Goal: Book appointment/travel/reservation

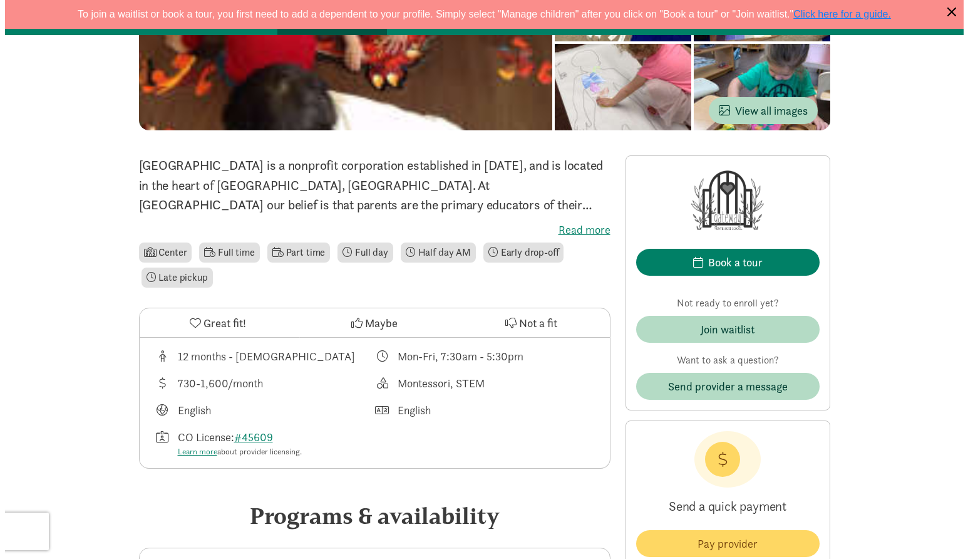
scroll to position [250, 0]
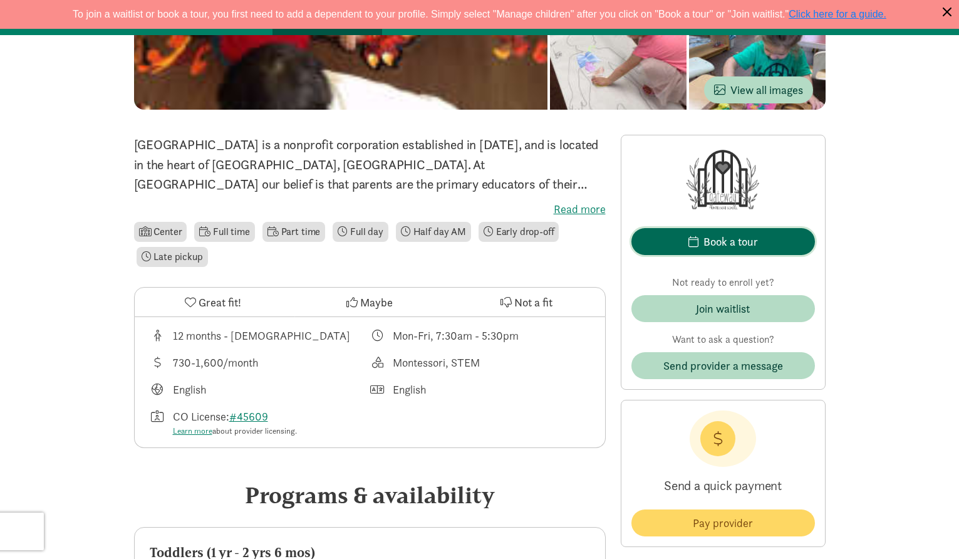
click at [755, 244] on div "Book a tour" at bounding box center [730, 241] width 54 height 17
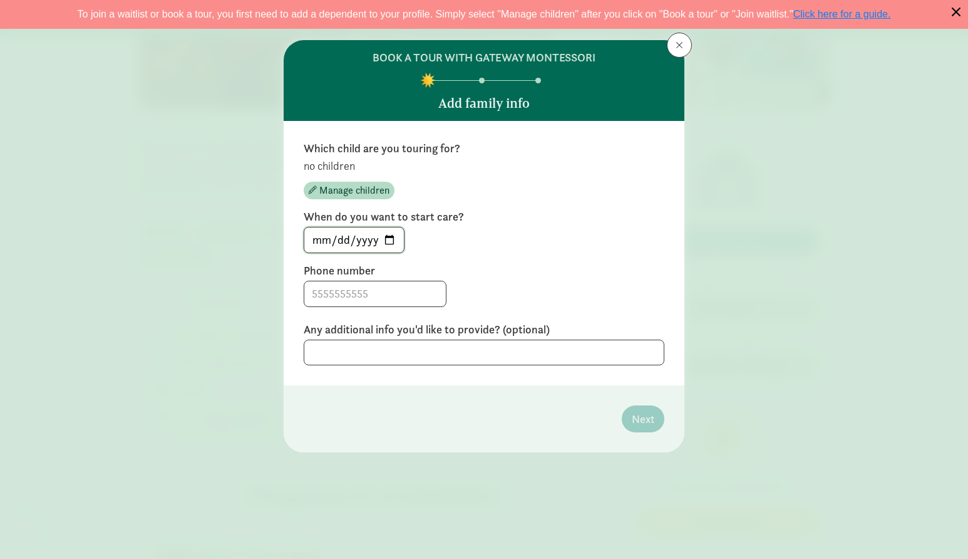
click at [388, 240] on input "2025-08-15" at bounding box center [354, 239] width 100 height 25
click at [472, 262] on div "Which child are you touring for? no children Manage children When do you want t…" at bounding box center [484, 253] width 361 height 224
click at [389, 238] on input "2025-09-08" at bounding box center [354, 239] width 100 height 25
type input "2025-09-01"
click at [536, 264] on label "Phone number" at bounding box center [484, 270] width 361 height 15
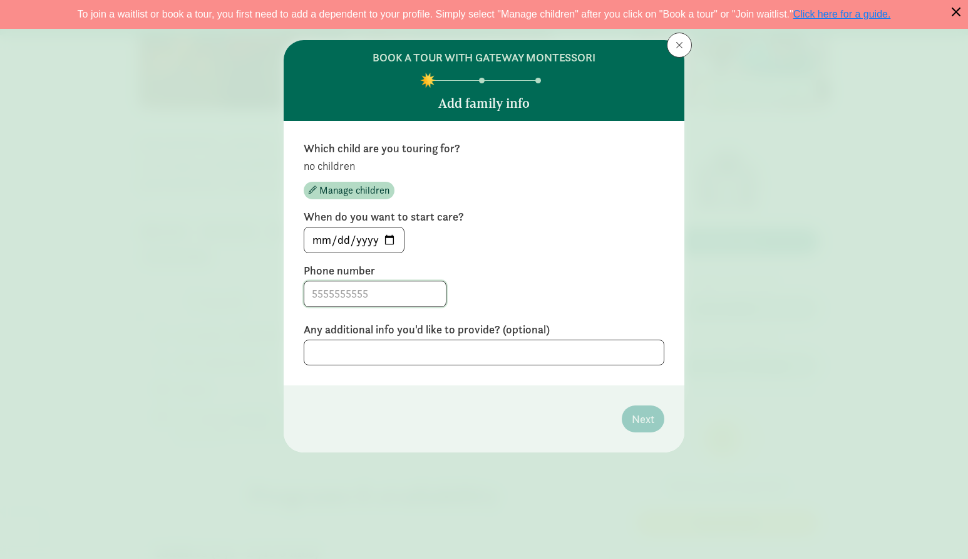
click at [317, 296] on input at bounding box center [375, 293] width 142 height 25
type input "720-603-3133"
click at [349, 354] on textarea at bounding box center [484, 352] width 361 height 26
type textarea "Flexible"
click at [346, 191] on span "Manage children" at bounding box center [354, 190] width 70 height 15
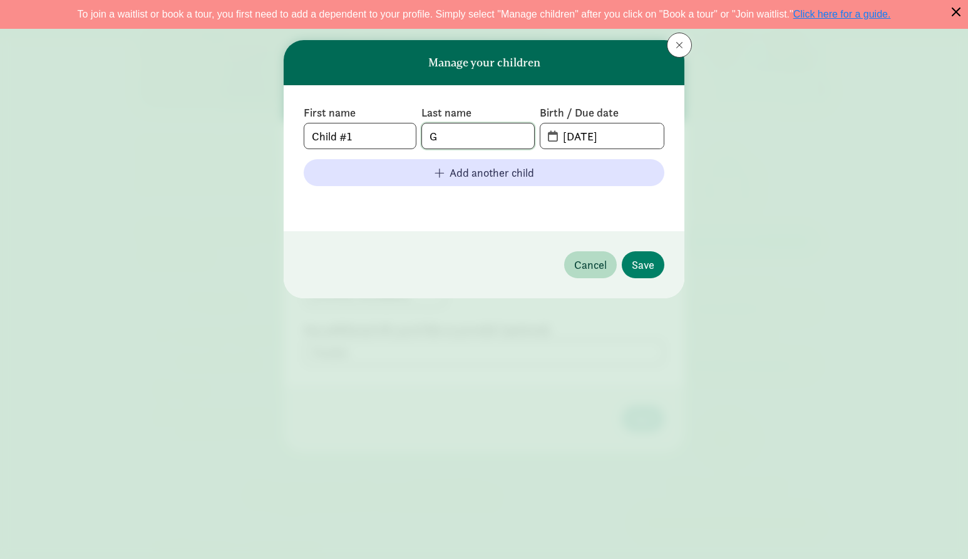
click at [453, 135] on input "G" at bounding box center [477, 135] width 111 height 25
type input "Gutierrez"
drag, startPoint x: 399, startPoint y: 140, endPoint x: 286, endPoint y: 131, distance: 113.0
click at [285, 138] on div "First name Child #1 Last name Gutierrez Birth / Due date 08-15-2025 Add another…" at bounding box center [484, 158] width 401 height 146
type input "Nicolas"
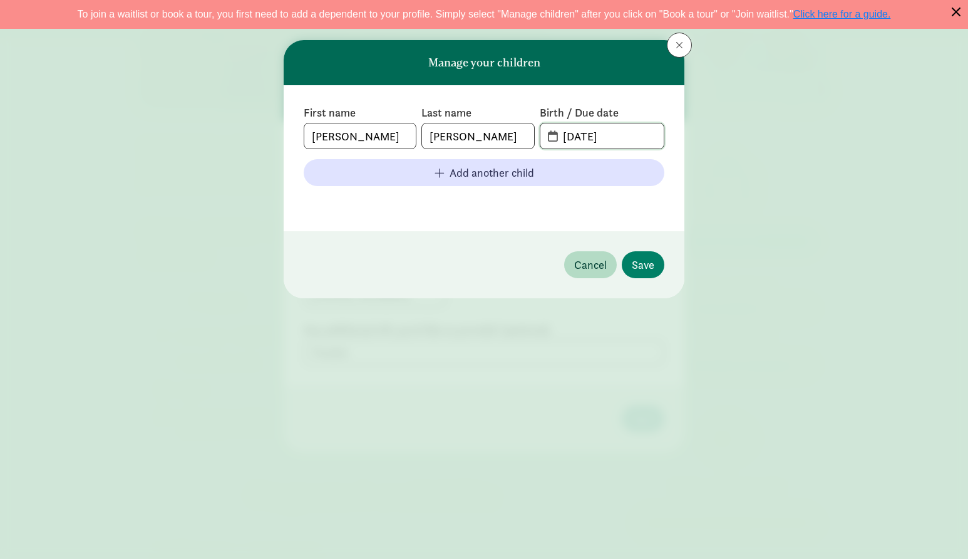
click at [557, 134] on input "08-15-2025" at bounding box center [609, 135] width 108 height 25
drag, startPoint x: 626, startPoint y: 137, endPoint x: 547, endPoint y: 138, distance: 79.5
click at [547, 138] on span "08-15-2025" at bounding box center [601, 135] width 123 height 25
type input "06-23-2023"
click at [648, 269] on span "Save" at bounding box center [643, 264] width 23 height 17
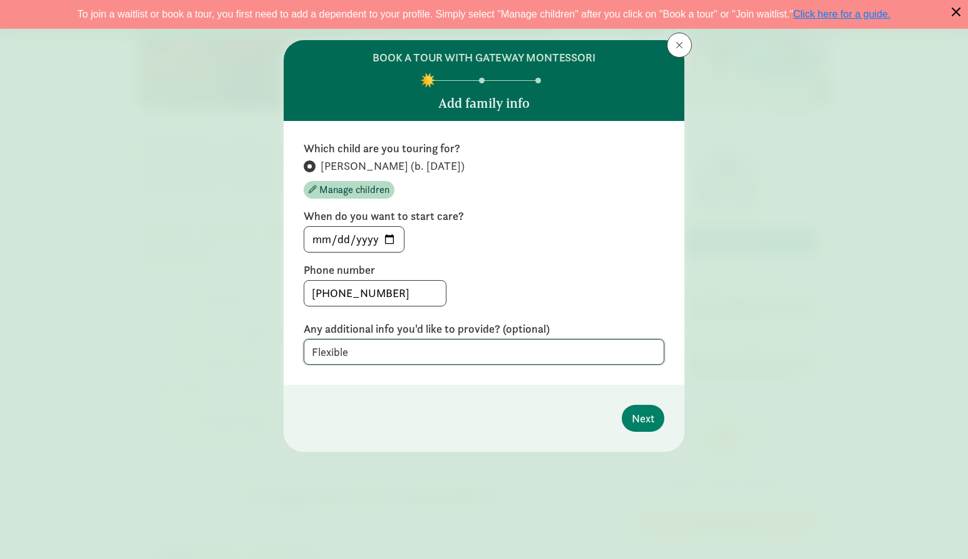
click at [386, 354] on textarea "Flexible" at bounding box center [484, 352] width 361 height 26
type textarea "Flexible on a start date."
click at [632, 417] on span "Next" at bounding box center [643, 418] width 23 height 17
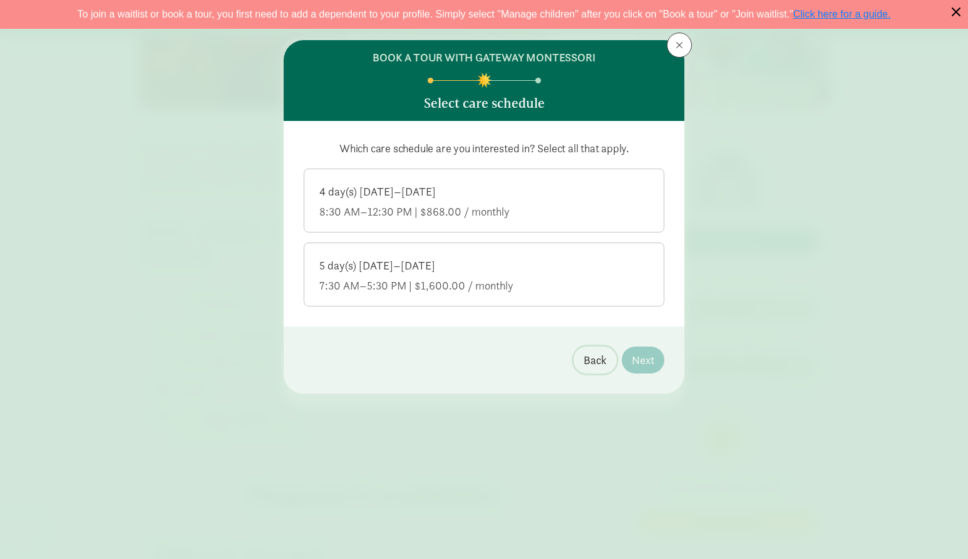
click at [604, 363] on span "Back" at bounding box center [595, 359] width 23 height 17
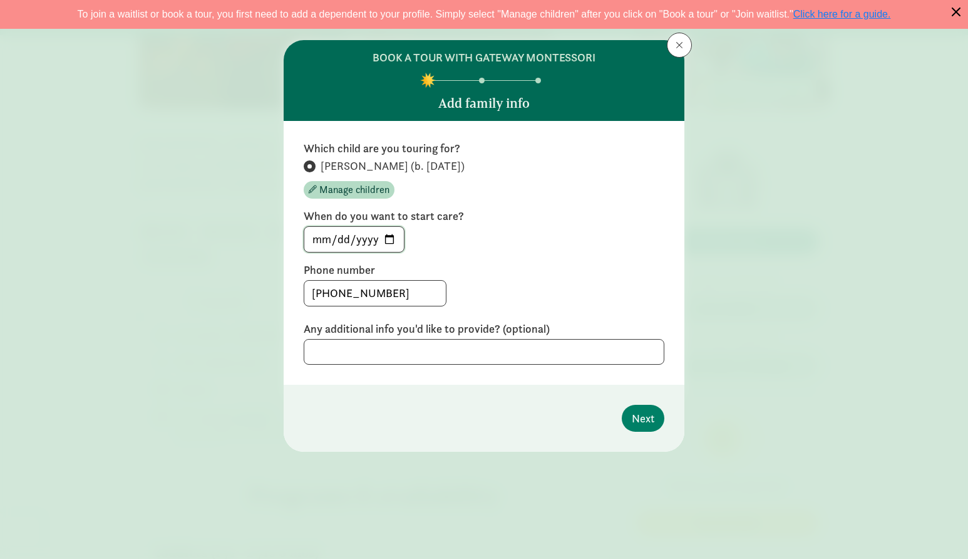
click at [388, 244] on input "2025-09-01" at bounding box center [354, 239] width 100 height 25
type input "2025-09-01"
click at [640, 418] on span "Next" at bounding box center [643, 418] width 23 height 17
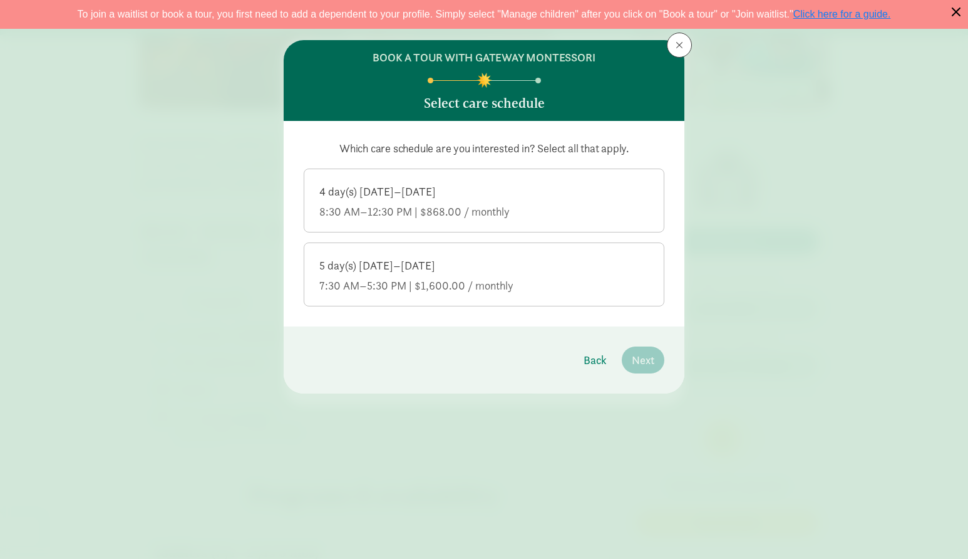
click at [538, 269] on div "5 day(s) Monday–Friday" at bounding box center [483, 265] width 329 height 15
click at [0, 0] on input "5 day(s) Monday–Friday 7:30 AM–5:30 PM | $1,600.00 / monthly" at bounding box center [0, 0] width 0 height 0
click at [654, 359] on button "Next" at bounding box center [643, 359] width 43 height 27
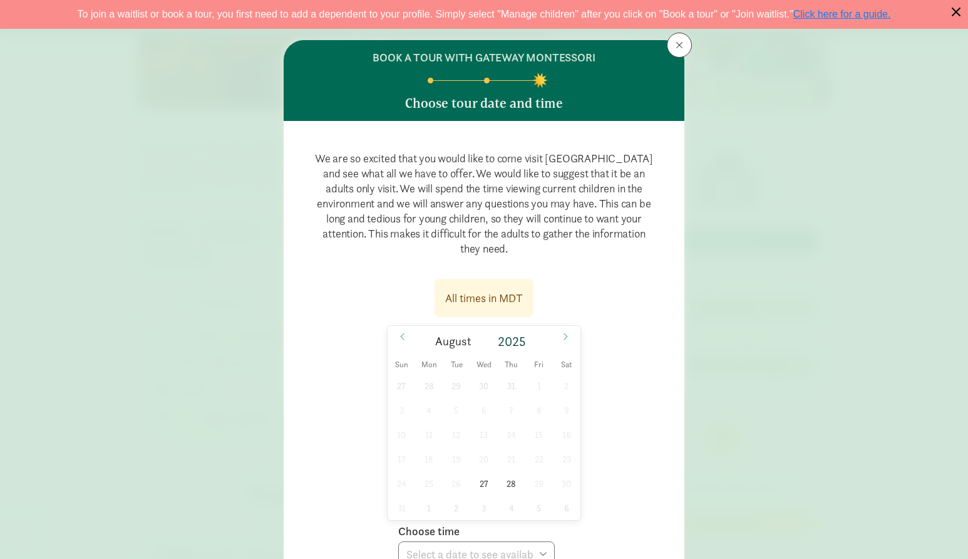
scroll to position [63, 0]
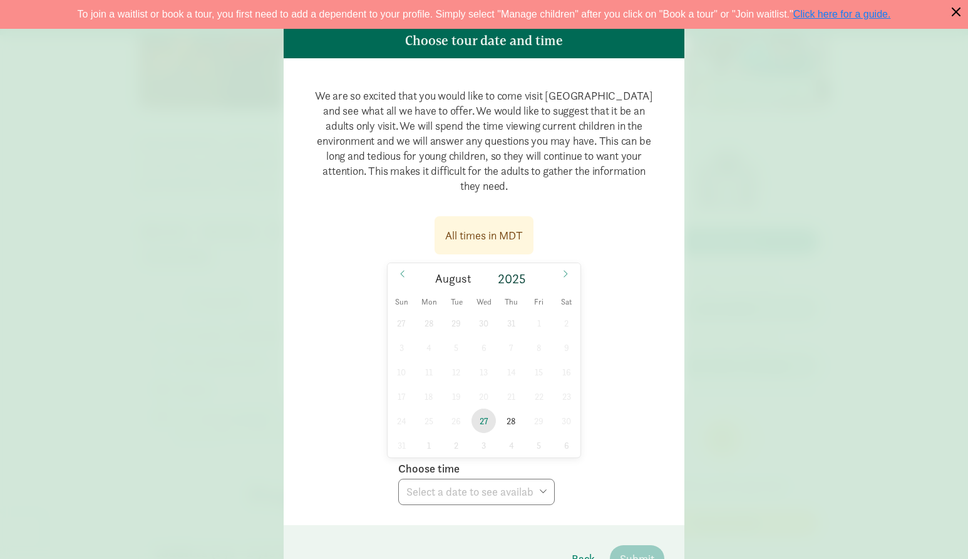
click at [480, 422] on span "27" at bounding box center [483, 420] width 24 height 24
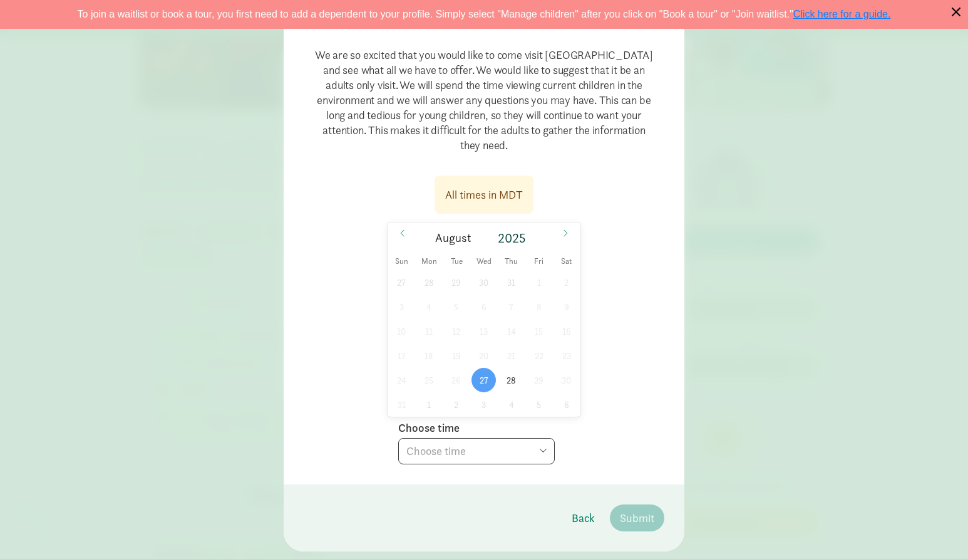
scroll to position [125, 0]
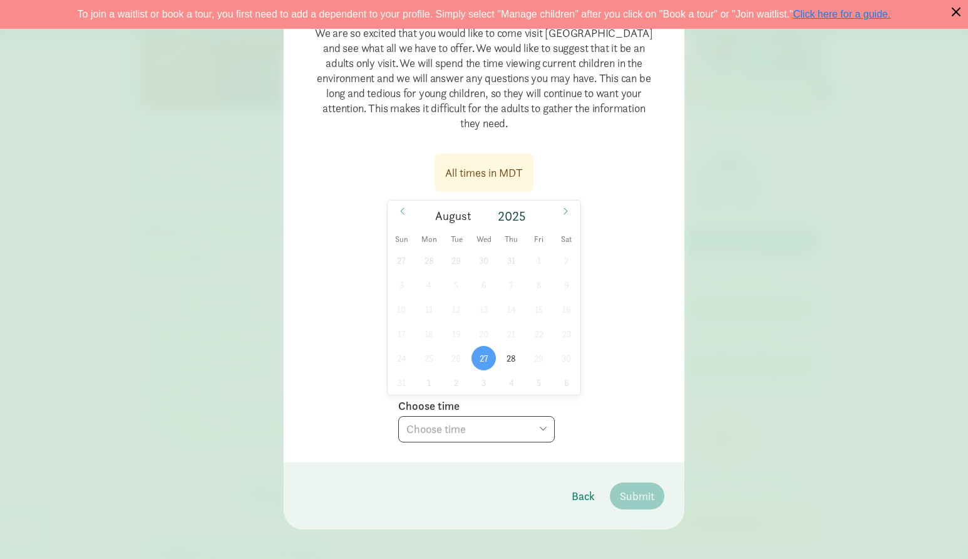
click at [540, 431] on select "Choose time 10:00 AM" at bounding box center [476, 429] width 157 height 26
select select "2025-08-27T10:00:00.000-06:00"
click at [398, 416] on select "Choose time 10:00 AM" at bounding box center [476, 429] width 157 height 26
click at [511, 354] on span "28" at bounding box center [511, 358] width 24 height 24
click at [533, 428] on select "Choose time 09:30 AM" at bounding box center [476, 429] width 157 height 26
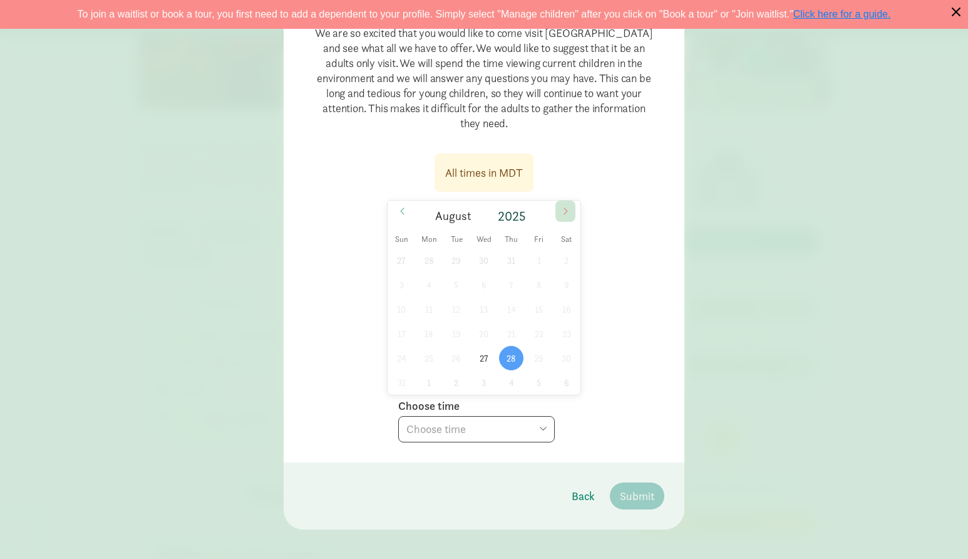
click at [562, 210] on icon at bounding box center [566, 211] width 8 height 9
click at [394, 212] on span at bounding box center [403, 210] width 20 height 21
click at [483, 361] on span "27" at bounding box center [483, 358] width 24 height 24
click at [543, 428] on select "Choose time 10:00 AM" at bounding box center [476, 429] width 157 height 26
click at [469, 335] on div "27 28 29 30 31 1 2 3 4 5 6 7 8 9 10 11 12 13 14 15 16 17 18 19 20 21 22 23 24 2…" at bounding box center [484, 321] width 193 height 147
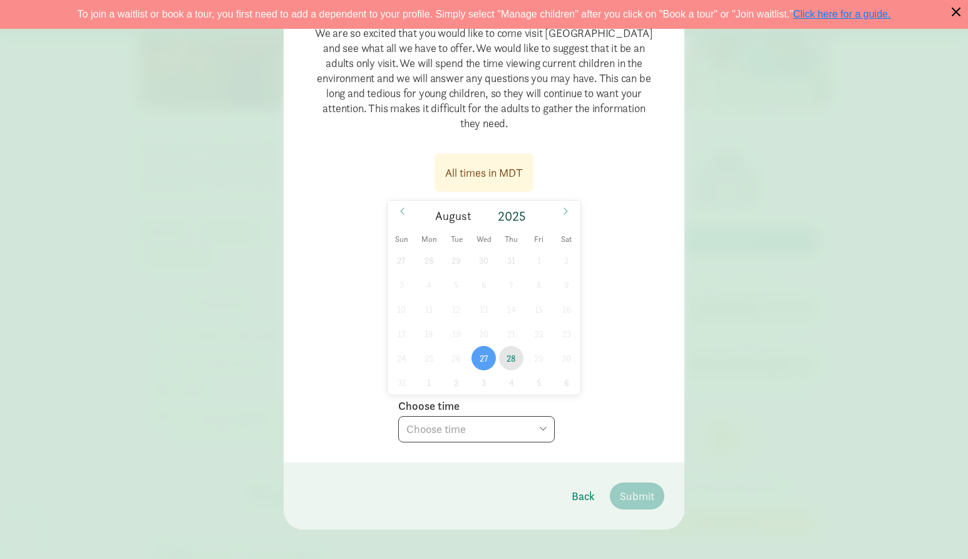
click at [510, 353] on span "28" at bounding box center [511, 358] width 24 height 24
click at [564, 214] on icon at bounding box center [566, 211] width 8 height 9
click at [452, 260] on span "2" at bounding box center [456, 260] width 24 height 24
click at [538, 425] on select "Choose time 10:00 AM" at bounding box center [476, 429] width 157 height 26
select select "2025-09-02T10:00:00.000-06:00"
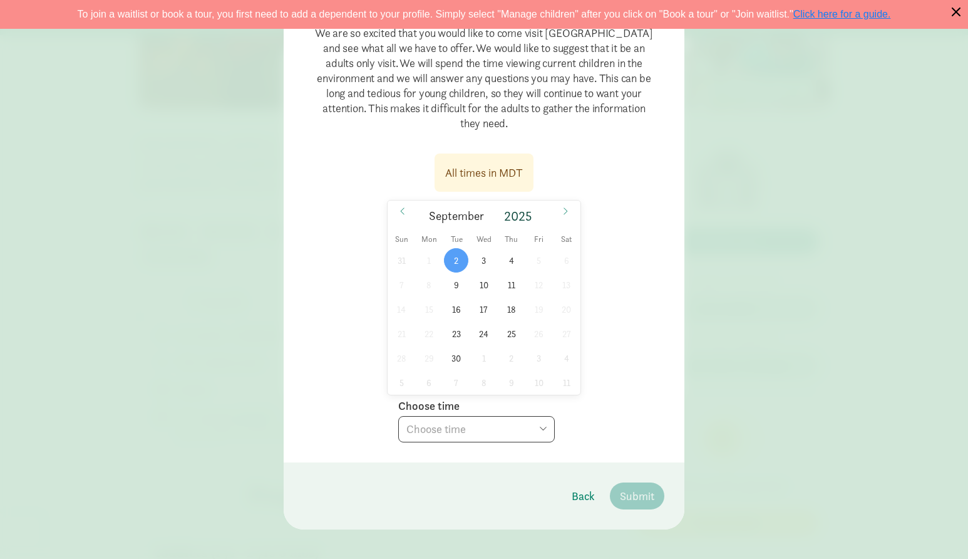
click at [398, 416] on select "Choose time 10:00 AM" at bounding box center [476, 429] width 157 height 26
click at [408, 214] on span at bounding box center [403, 210] width 20 height 21
click at [499, 354] on span "28" at bounding box center [511, 358] width 24 height 24
click at [531, 433] on select "Choose time 09:30 AM" at bounding box center [476, 429] width 157 height 26
select select "2025-08-28T09:30:00.000-06:00"
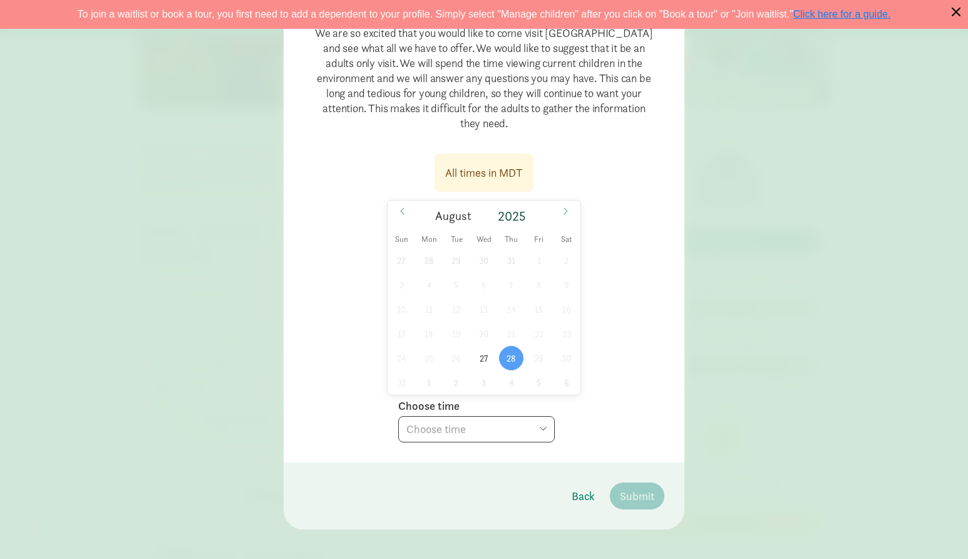
click at [398, 416] on select "Choose time 09:30 AM" at bounding box center [476, 429] width 157 height 26
click at [629, 492] on span "Submit" at bounding box center [637, 495] width 34 height 17
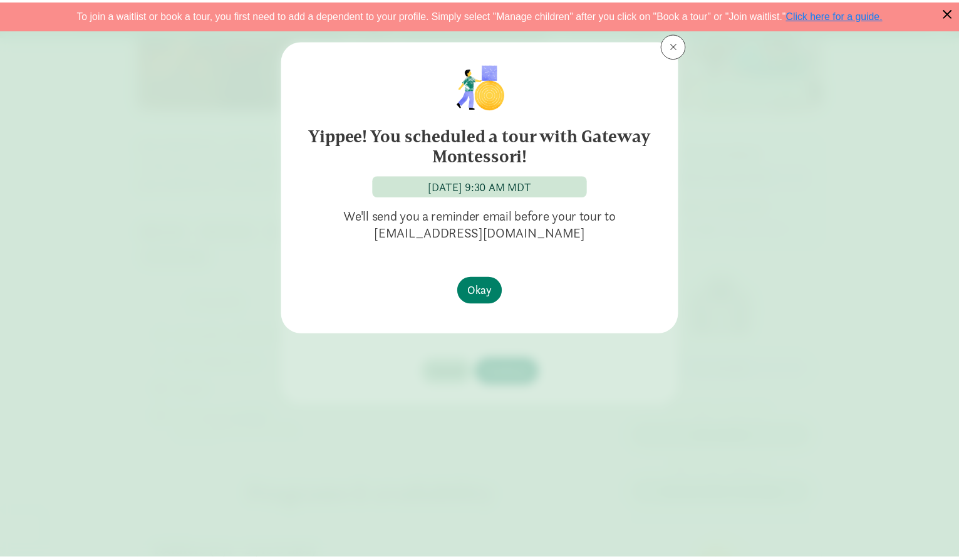
scroll to position [0, 0]
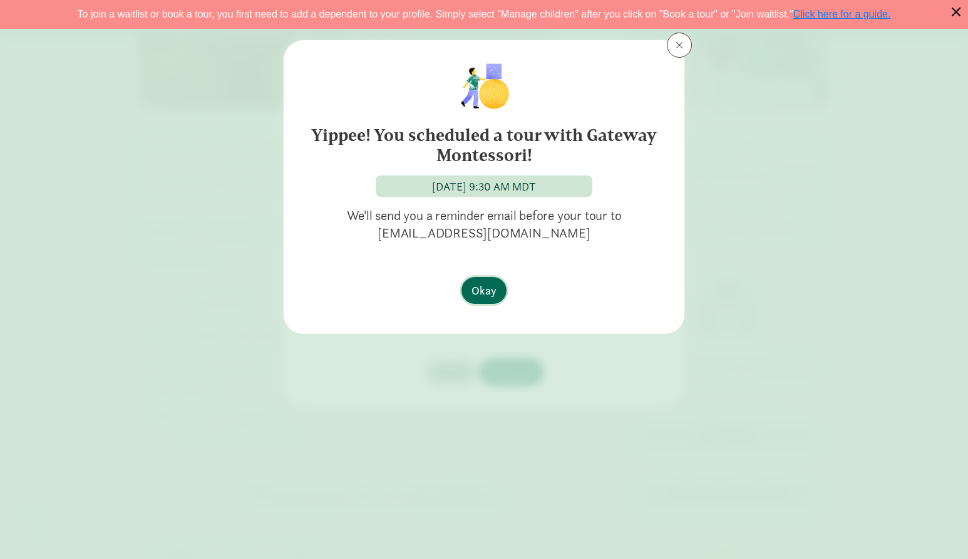
click at [490, 286] on span "Okay" at bounding box center [483, 290] width 25 height 17
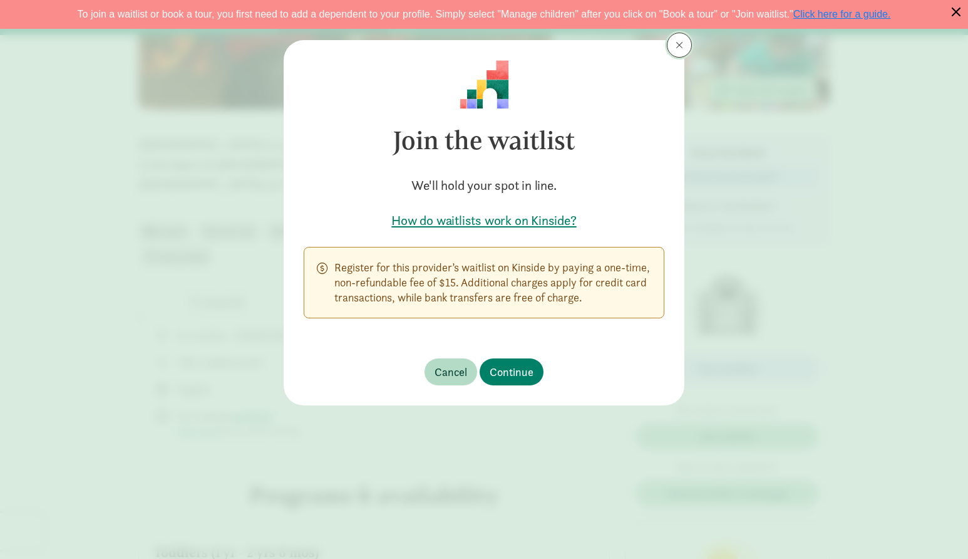
click at [684, 53] on button at bounding box center [679, 45] width 25 height 25
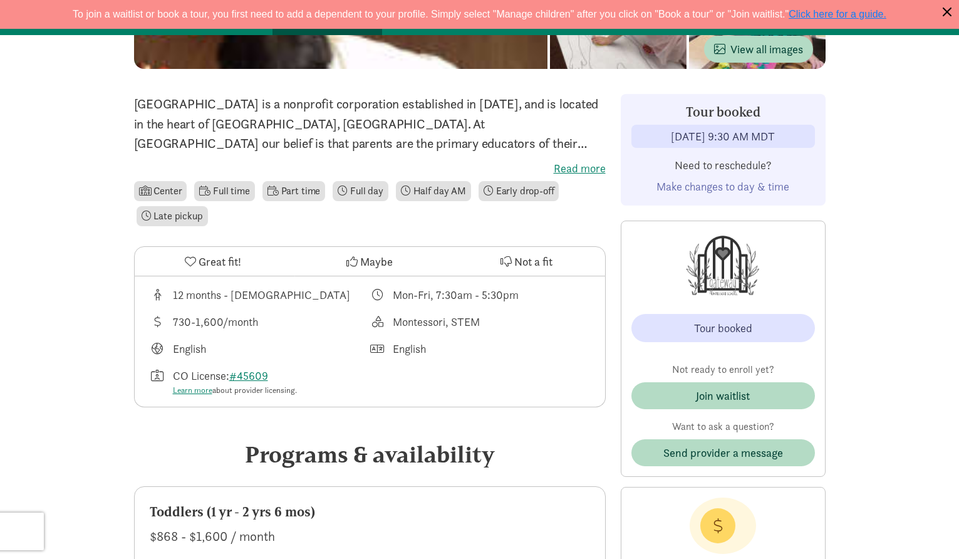
scroll to position [313, 0]
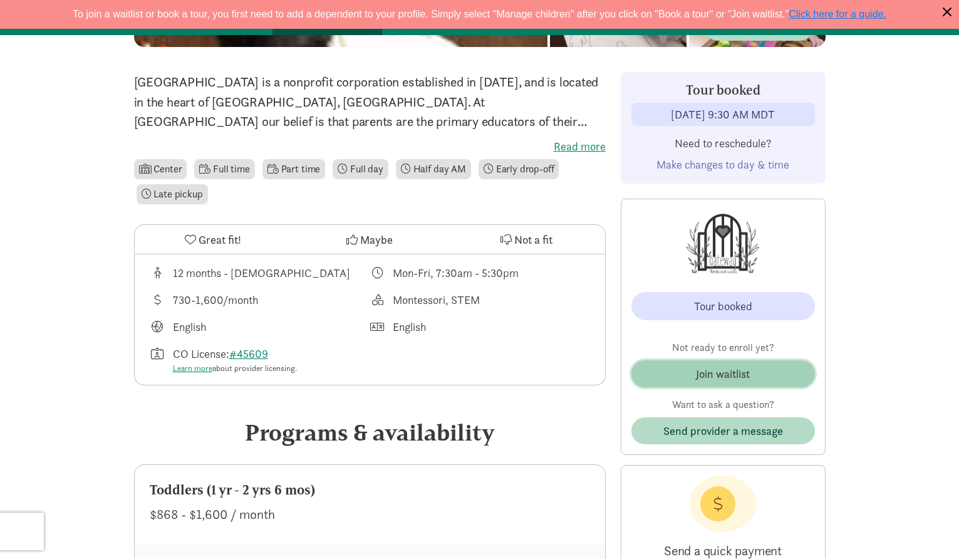
click at [728, 365] on div "Join waitlist" at bounding box center [723, 373] width 54 height 17
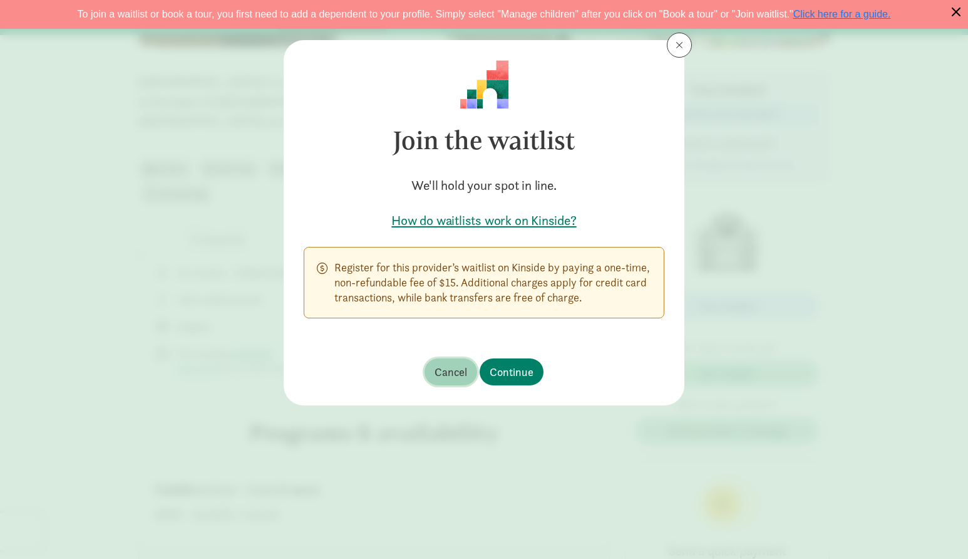
click at [428, 380] on button "Cancel" at bounding box center [451, 371] width 53 height 27
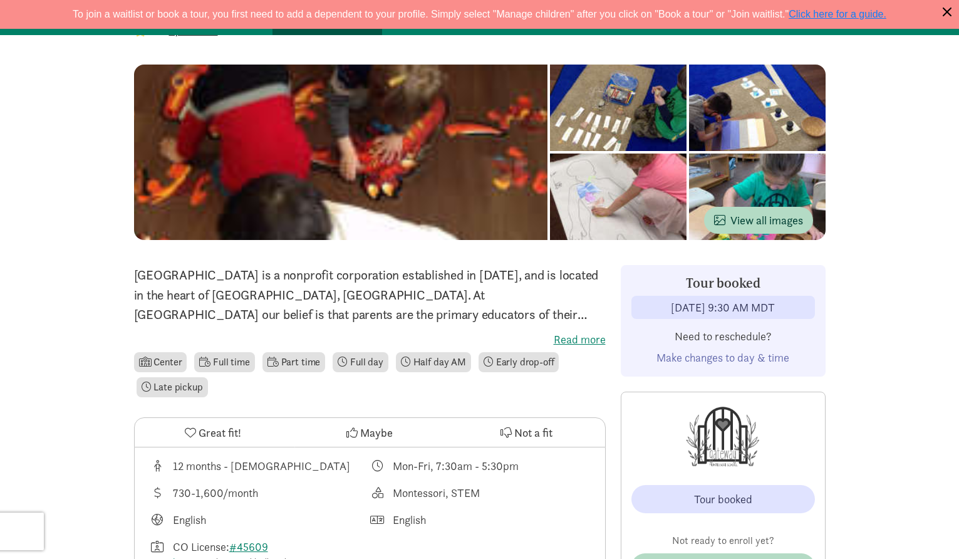
scroll to position [0, 0]
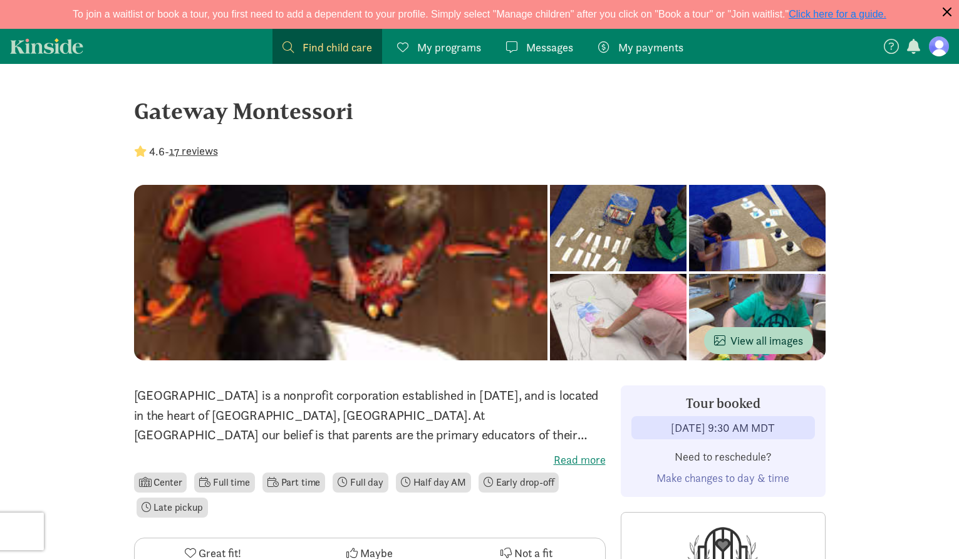
click at [939, 55] on figure at bounding box center [939, 46] width 20 height 20
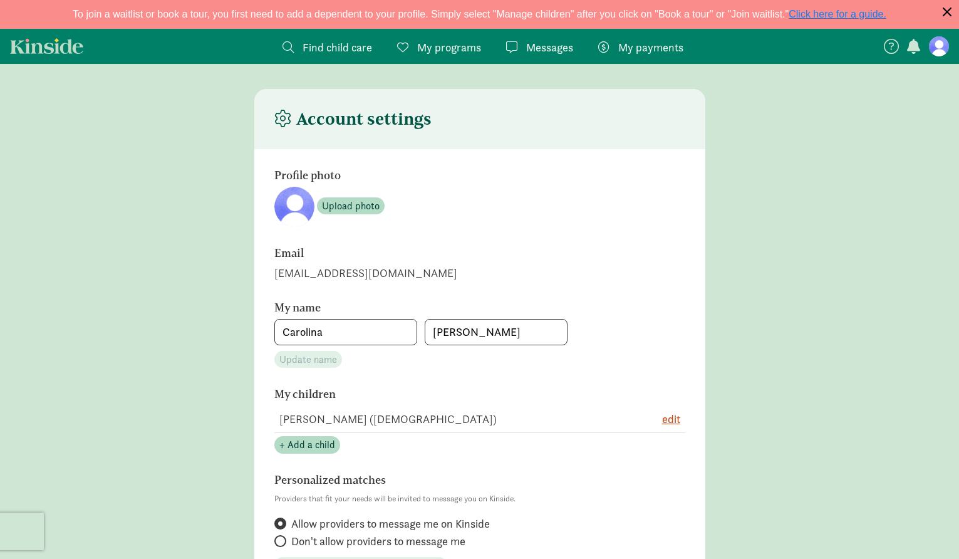
click at [940, 49] on figure at bounding box center [939, 46] width 20 height 20
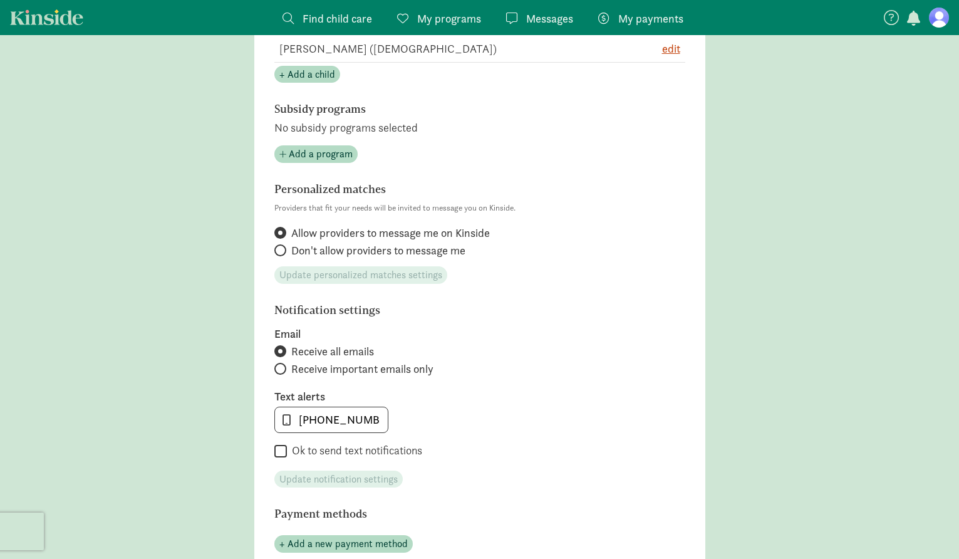
scroll to position [376, 0]
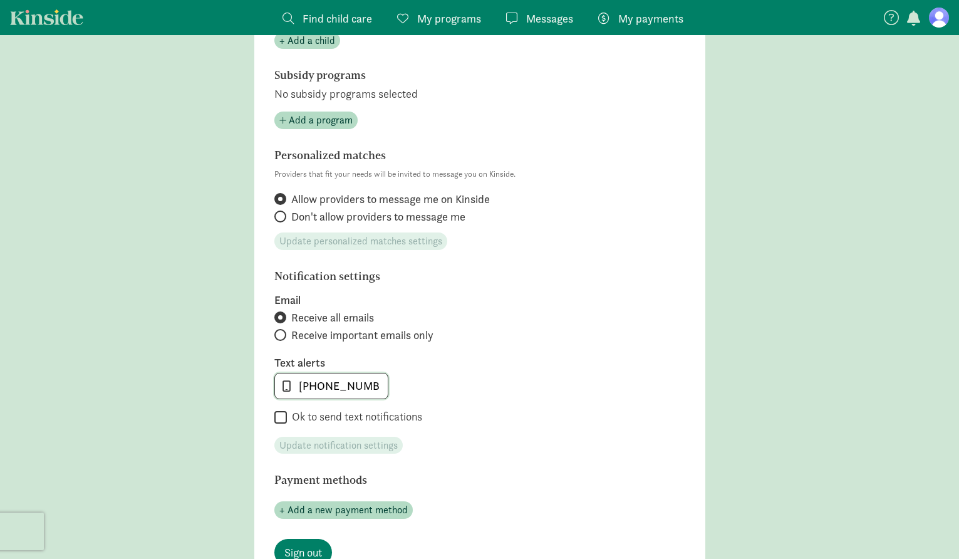
drag, startPoint x: 373, startPoint y: 385, endPoint x: 272, endPoint y: 389, distance: 100.9
click at [277, 387] on input "720-603-3133" at bounding box center [331, 385] width 113 height 25
type input "7209409763"
click at [284, 416] on input "Ok to send text notifications" at bounding box center [280, 417] width 13 height 17
checkbox input "true"
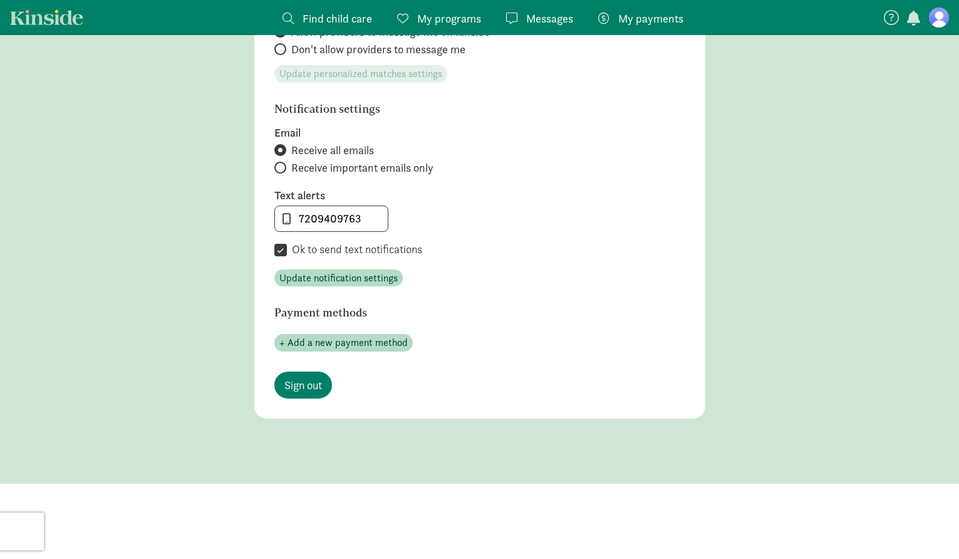
scroll to position [480, 0]
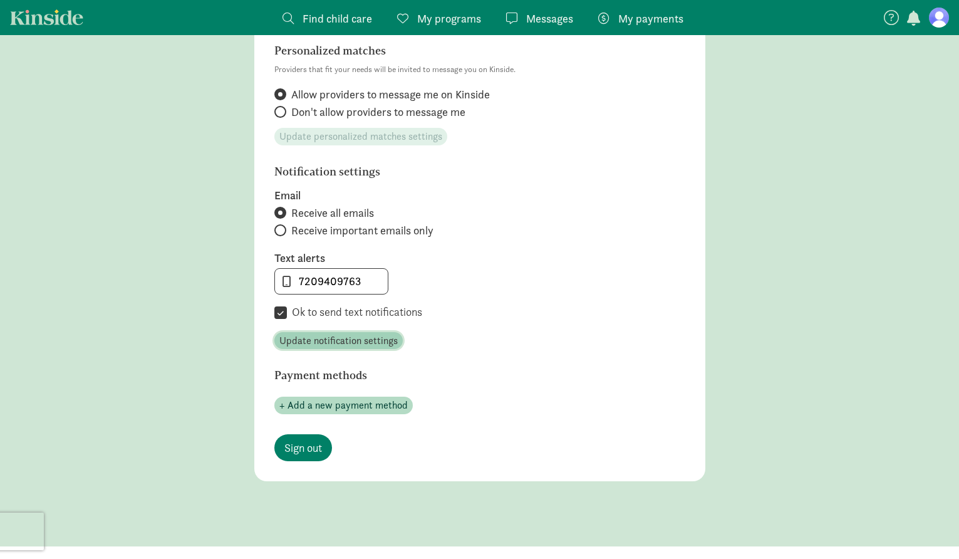
click at [339, 346] on span "Update notification settings" at bounding box center [338, 340] width 118 height 15
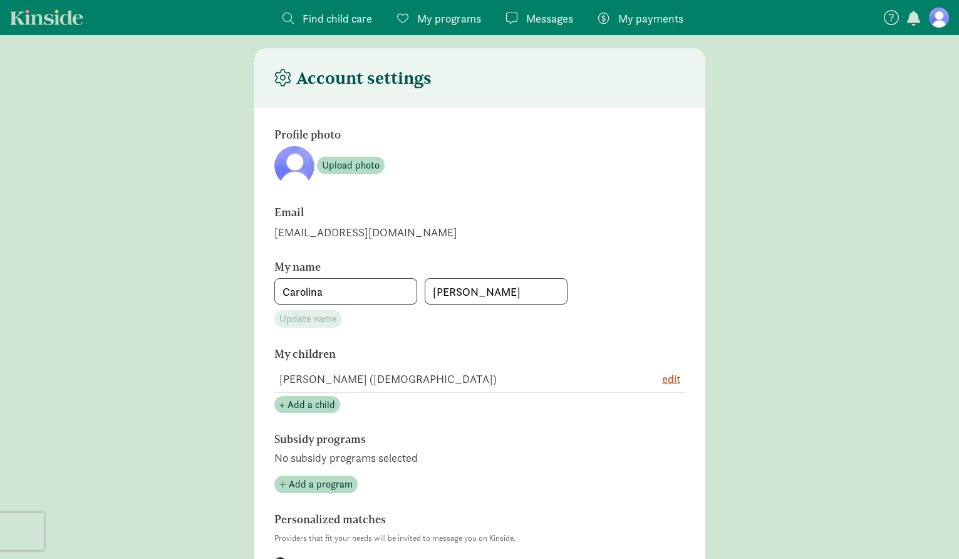
scroll to position [0, 0]
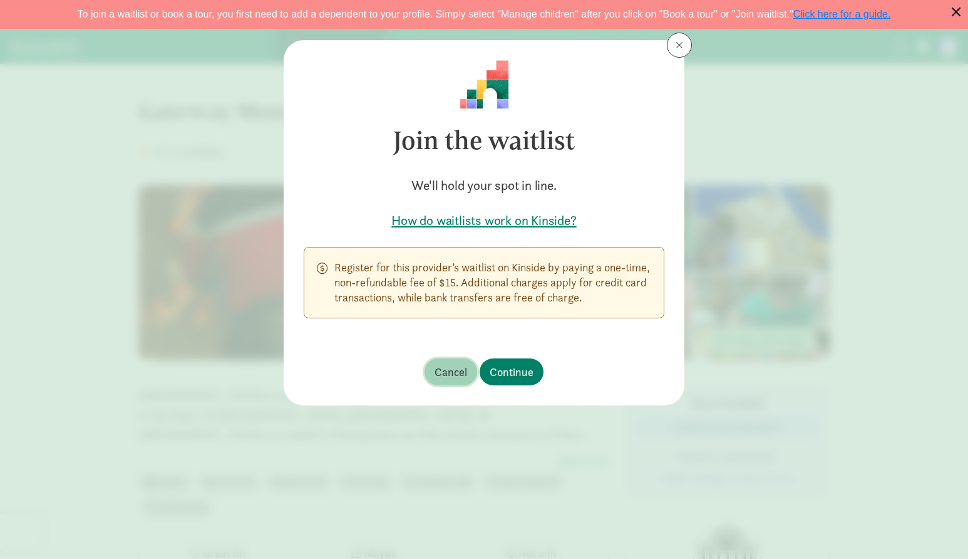
click at [446, 371] on span "Cancel" at bounding box center [451, 371] width 33 height 17
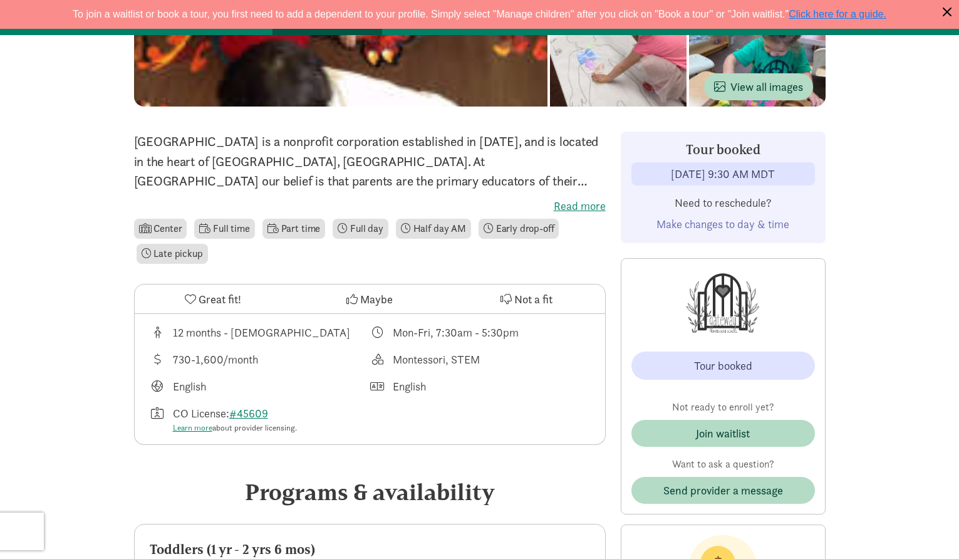
scroll to position [313, 0]
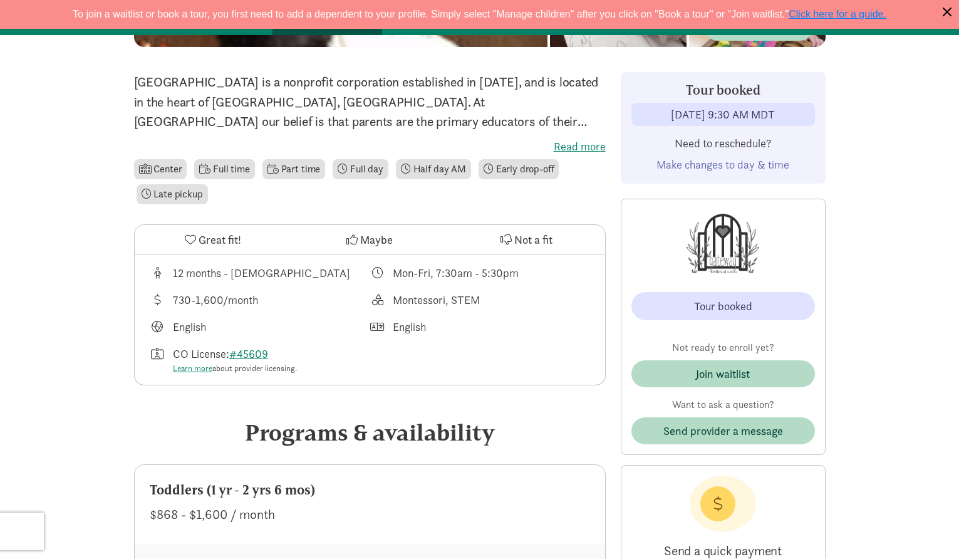
click at [718, 387] on div "Join waitlist" at bounding box center [722, 378] width 183 height 37
click at [716, 376] on div "Join waitlist" at bounding box center [723, 373] width 54 height 17
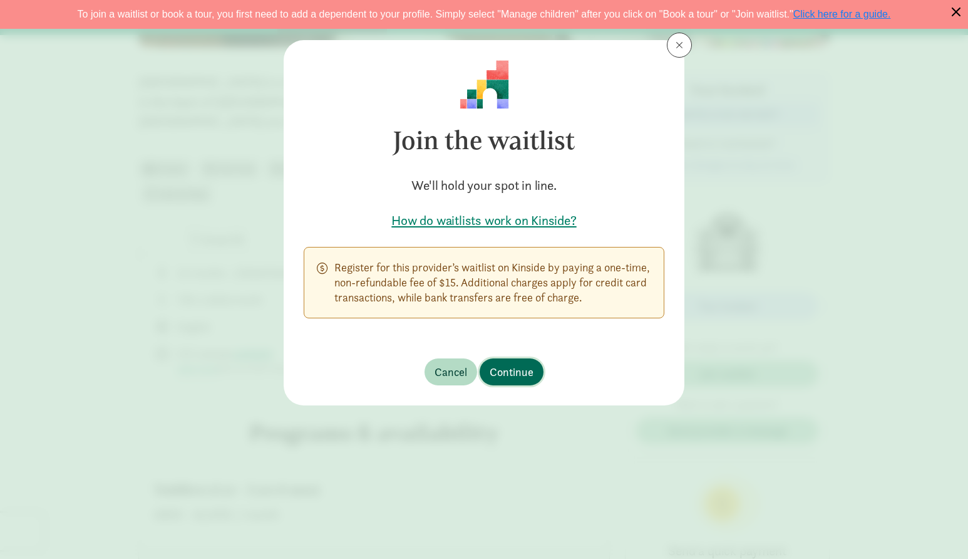
click at [518, 372] on span "Continue" at bounding box center [512, 371] width 44 height 17
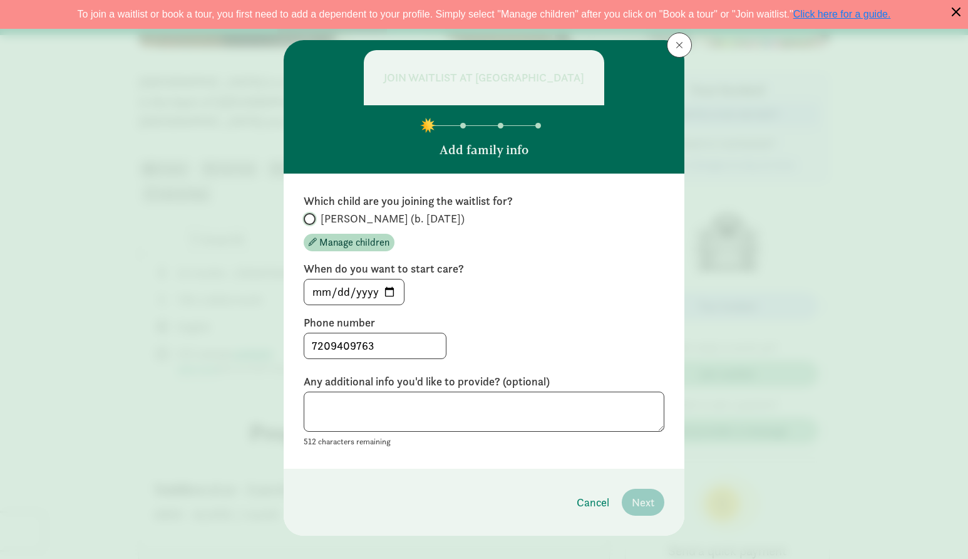
click at [304, 215] on input "Nicolas (b. June 2023)" at bounding box center [308, 219] width 8 height 8
radio input "true"
click at [384, 289] on input "2025-08-15" at bounding box center [354, 291] width 100 height 25
type input "2025-09-08"
click at [375, 407] on textarea at bounding box center [484, 411] width 361 height 41
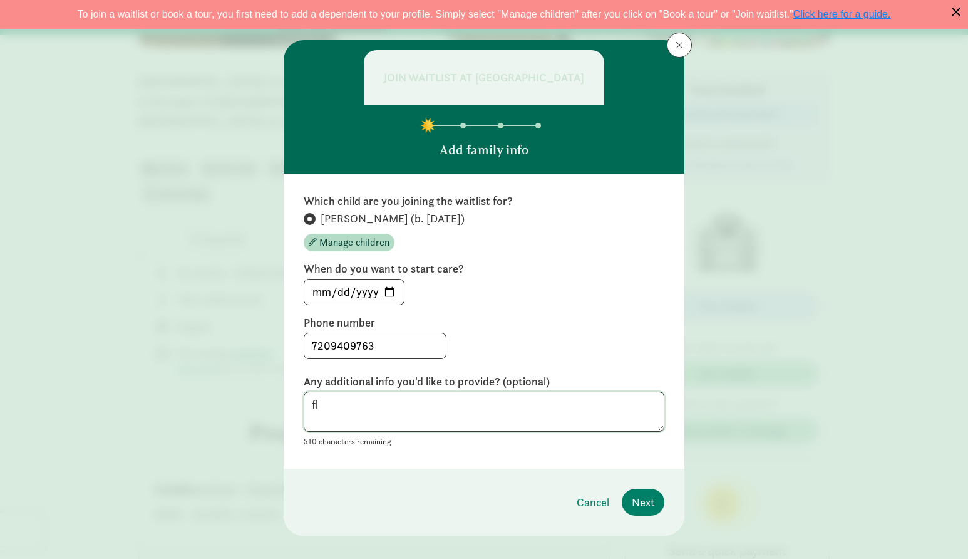
type textarea "f"
click at [636, 501] on span "Next" at bounding box center [643, 501] width 23 height 17
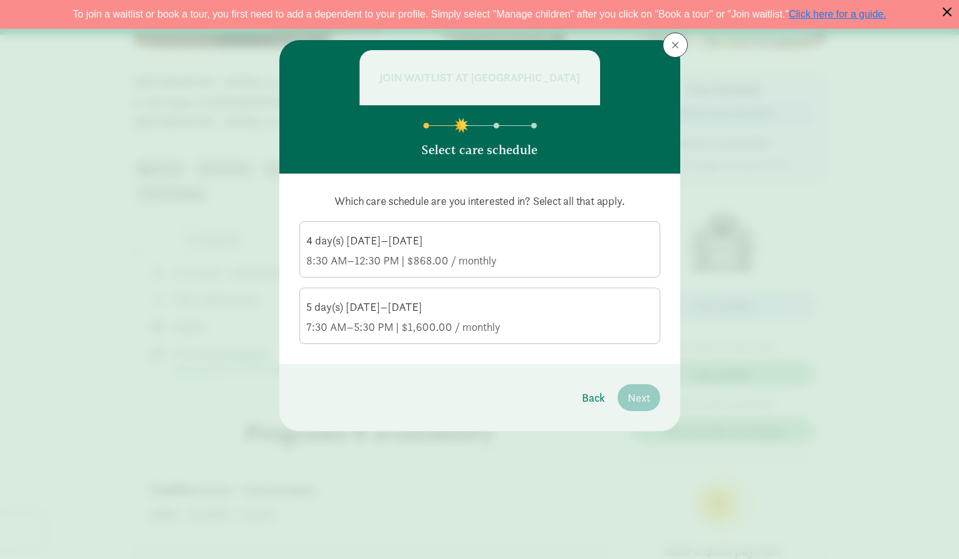
click at [549, 316] on div "5 day(s) Monday–Friday 7:30 AM–5:30 PM | $1,600.00 / monthly" at bounding box center [479, 316] width 347 height 35
click at [0, 0] on input "5 day(s) Monday–Friday 7:30 AM–5:30 PM | $1,600.00 / monthly" at bounding box center [0, 0] width 0 height 0
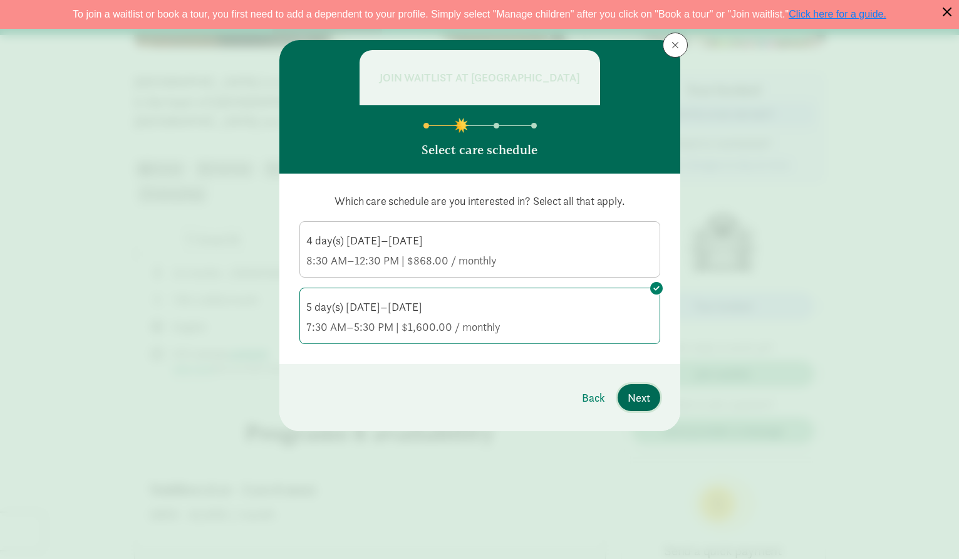
click at [637, 403] on span "Next" at bounding box center [638, 397] width 23 height 17
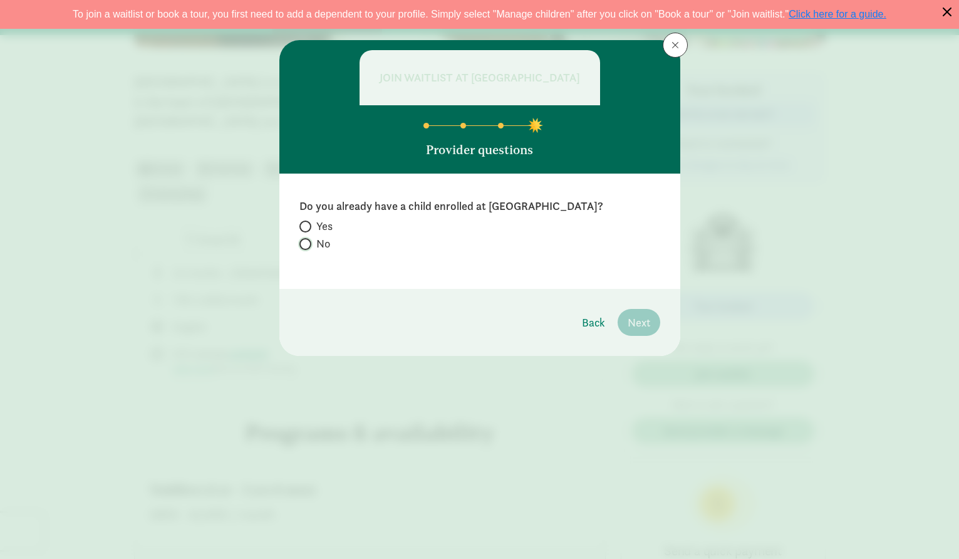
click at [306, 245] on input "No" at bounding box center [303, 244] width 8 height 8
radio input "true"
click at [646, 319] on span "Next" at bounding box center [638, 322] width 23 height 17
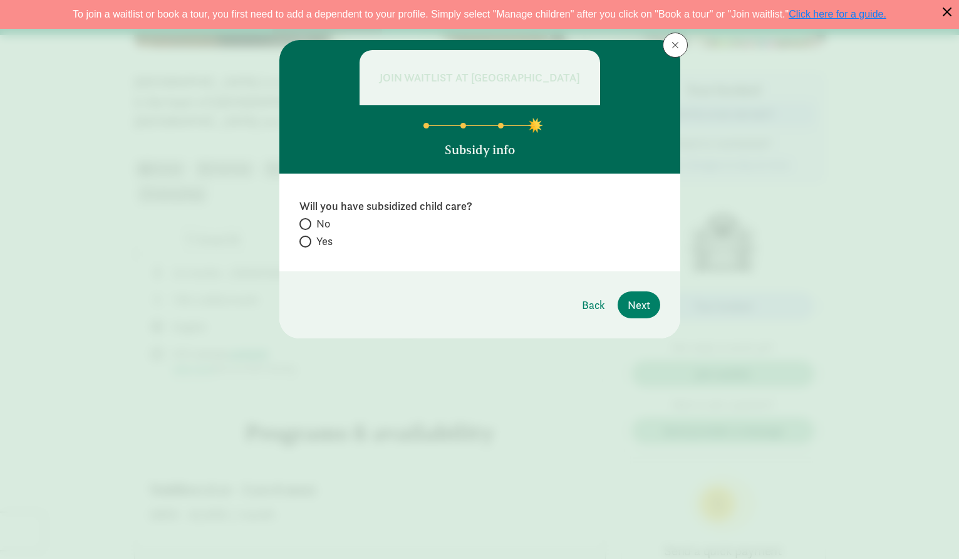
click at [301, 247] on label "Yes" at bounding box center [479, 241] width 361 height 15
click at [301, 245] on input "Yes" at bounding box center [303, 241] width 8 height 8
radio input "true"
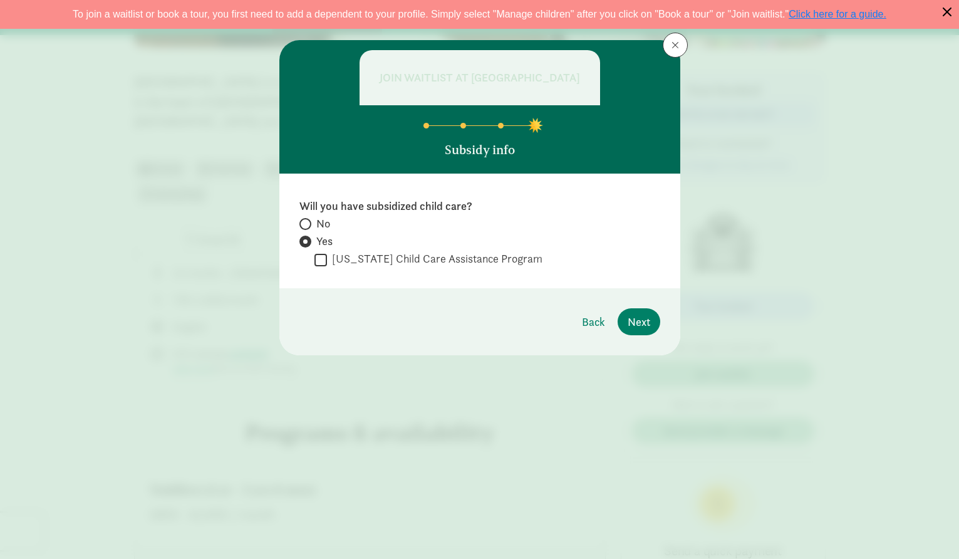
click at [300, 234] on label "No" at bounding box center [479, 241] width 361 height 15
click at [300, 220] on input "No" at bounding box center [303, 224] width 8 height 8
radio input "true"
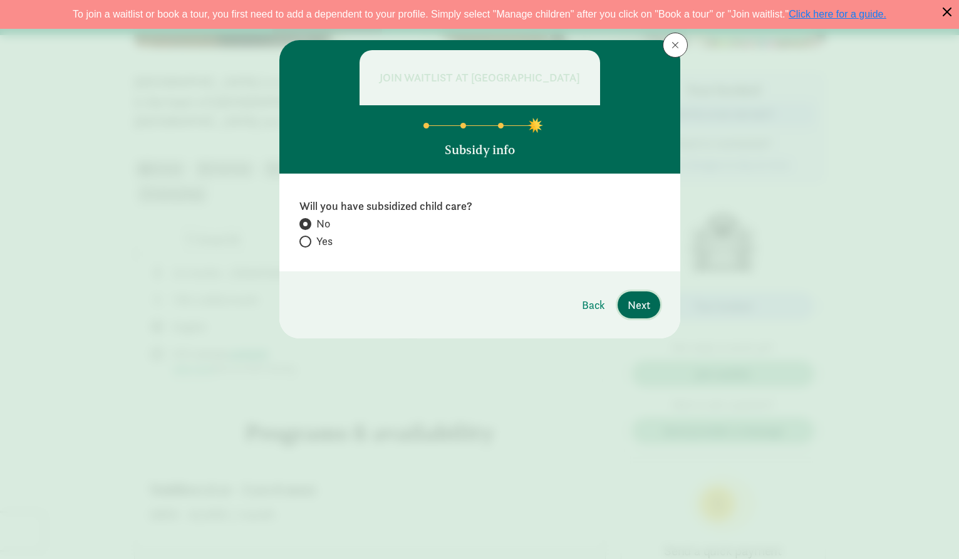
click at [654, 307] on button "Next" at bounding box center [638, 304] width 43 height 27
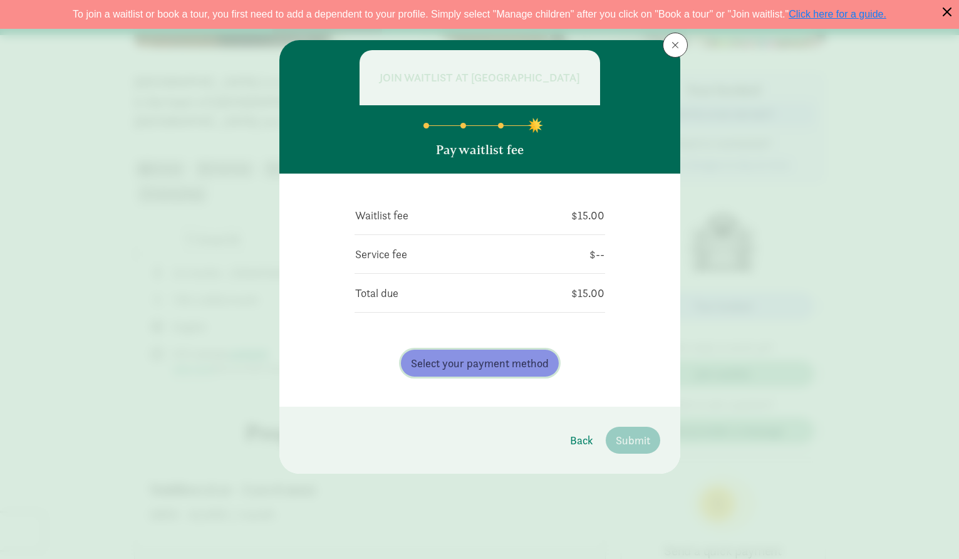
click at [507, 368] on span "Select your payment method" at bounding box center [480, 362] width 138 height 17
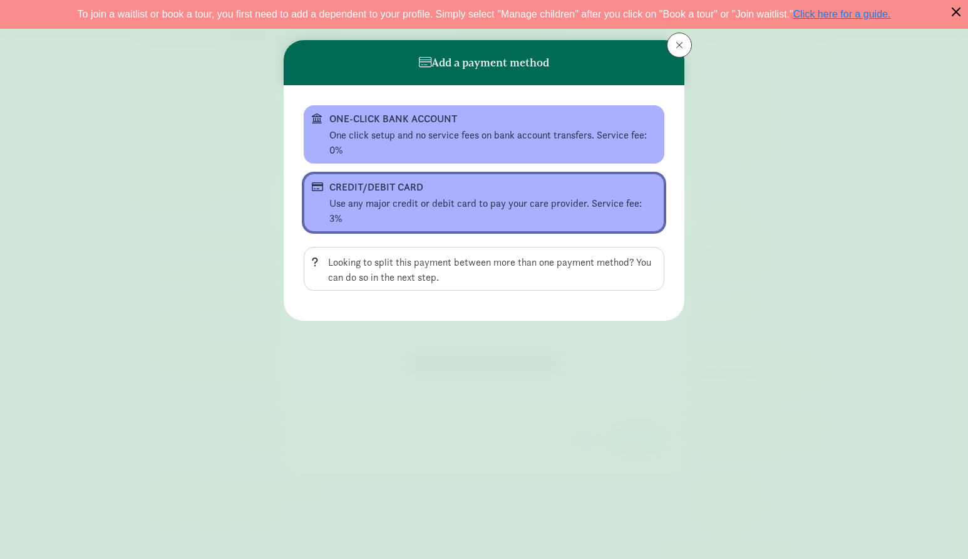
click at [493, 193] on div "CREDIT/DEBIT CARD" at bounding box center [482, 187] width 307 height 15
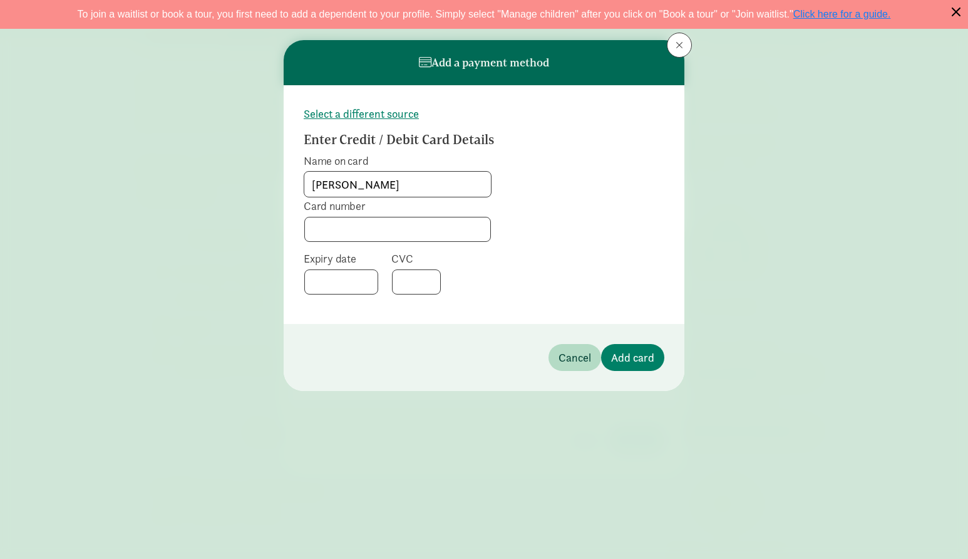
type input "Carolina Gutierrez"
click at [649, 359] on span "Add card" at bounding box center [632, 357] width 43 height 17
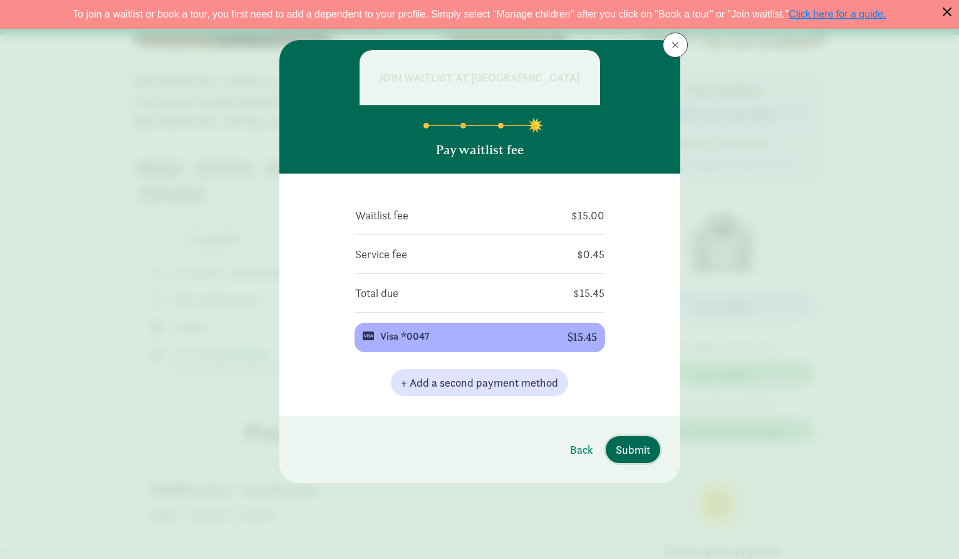
click at [624, 453] on span "Submit" at bounding box center [633, 449] width 34 height 17
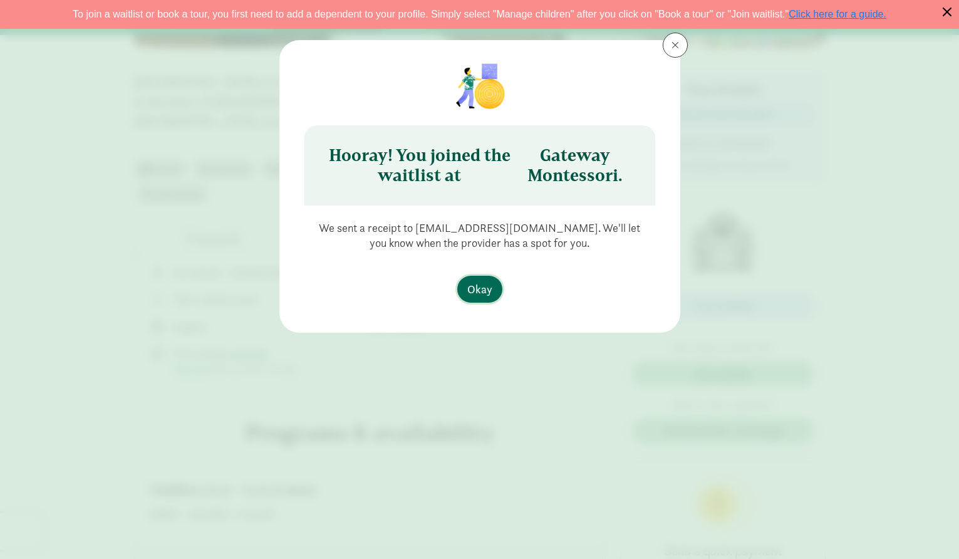
click at [491, 284] on span "Okay" at bounding box center [479, 289] width 25 height 17
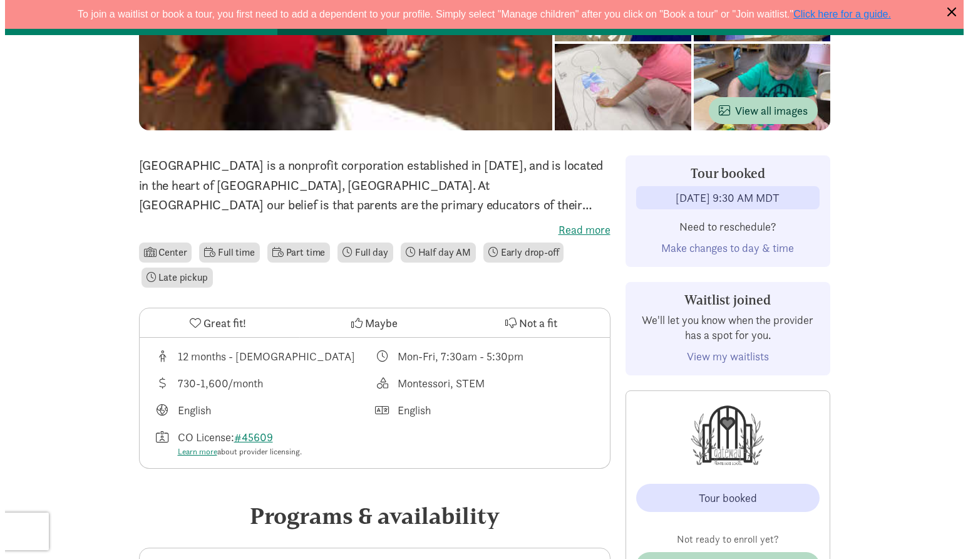
scroll to position [0, 0]
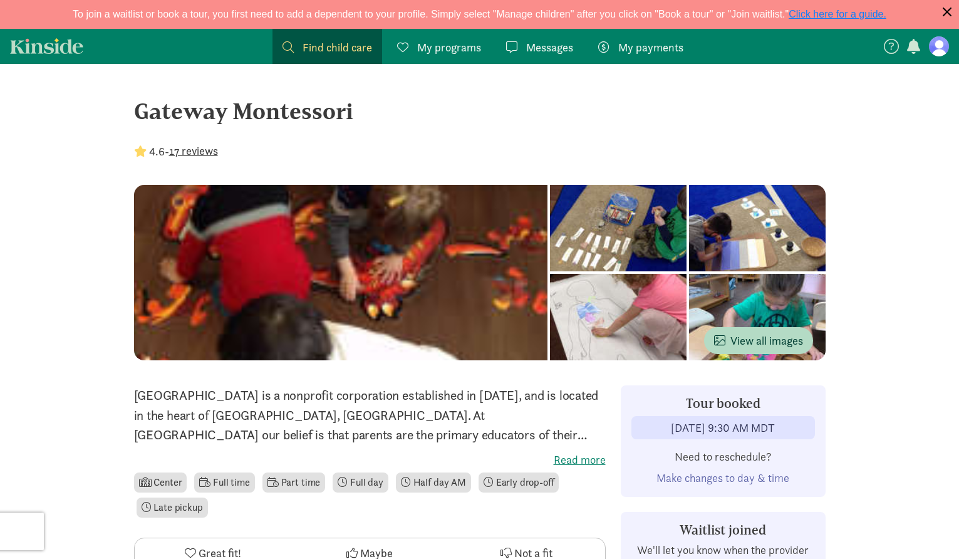
click at [353, 41] on span "Find child care" at bounding box center [337, 47] width 70 height 17
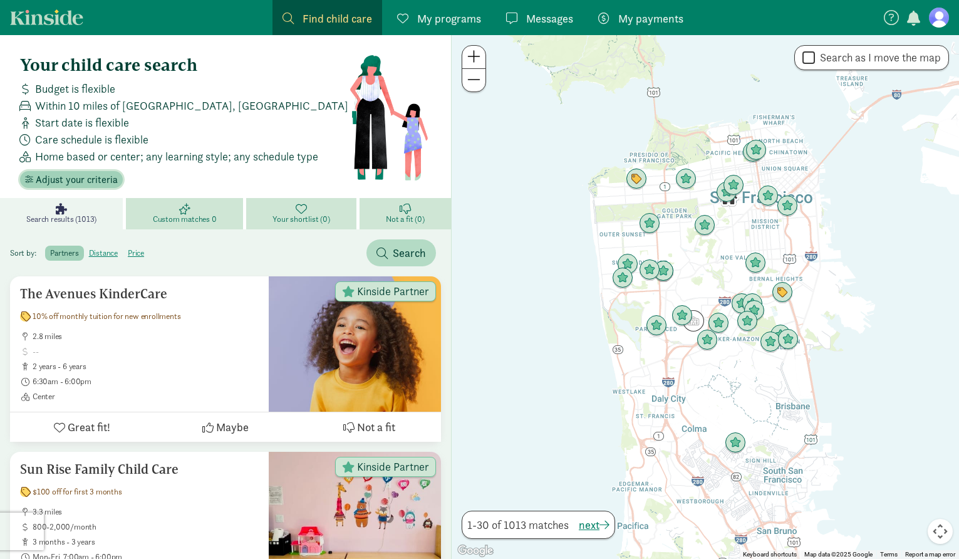
click at [97, 177] on span "Adjust your criteria" at bounding box center [77, 179] width 82 height 15
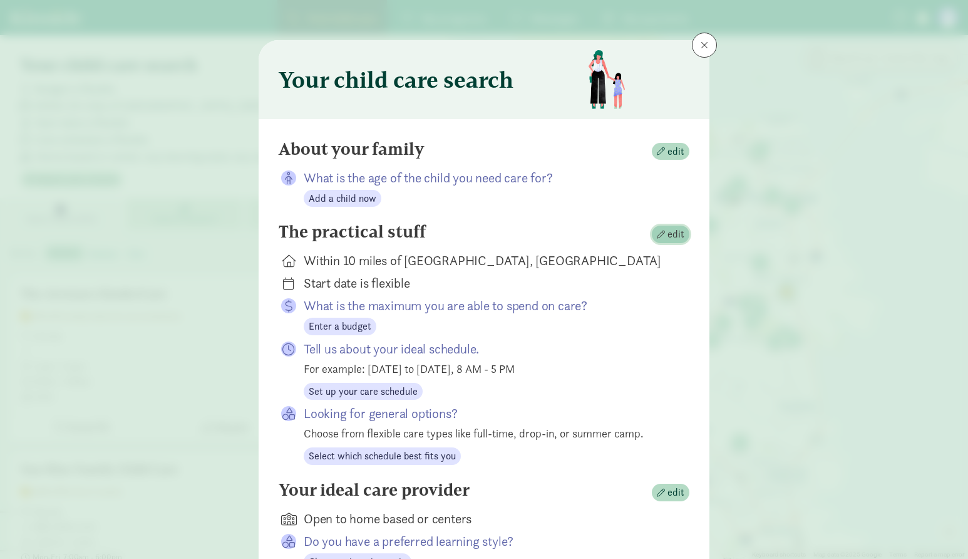
click at [667, 235] on span "edit" at bounding box center [675, 234] width 17 height 15
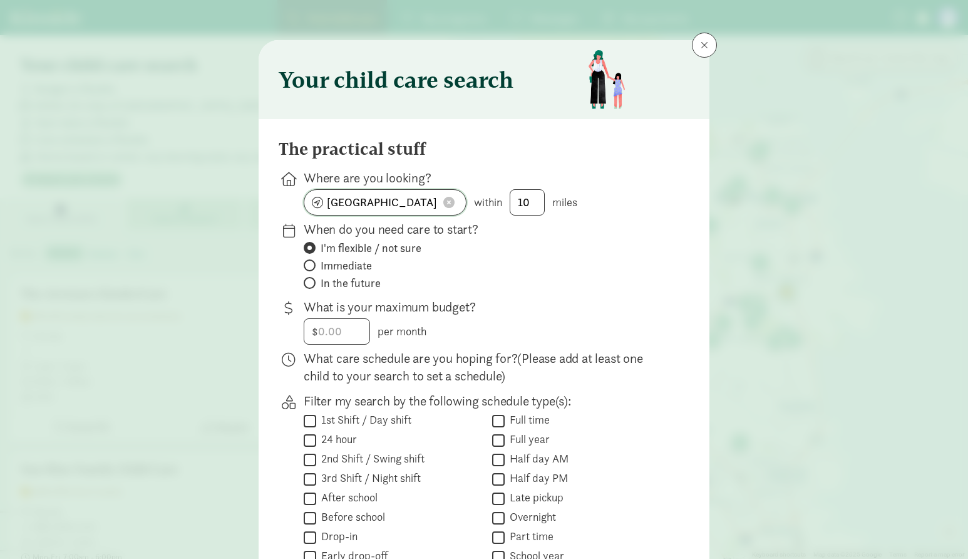
click at [446, 200] on span at bounding box center [448, 202] width 11 height 11
click at [354, 207] on input at bounding box center [385, 202] width 162 height 25
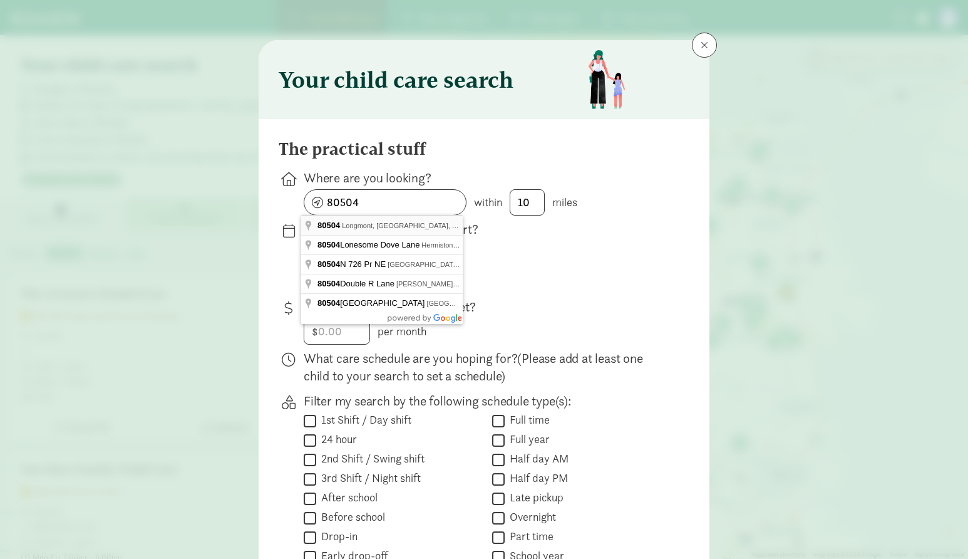
type input "Longmont, CO 80504, USA"
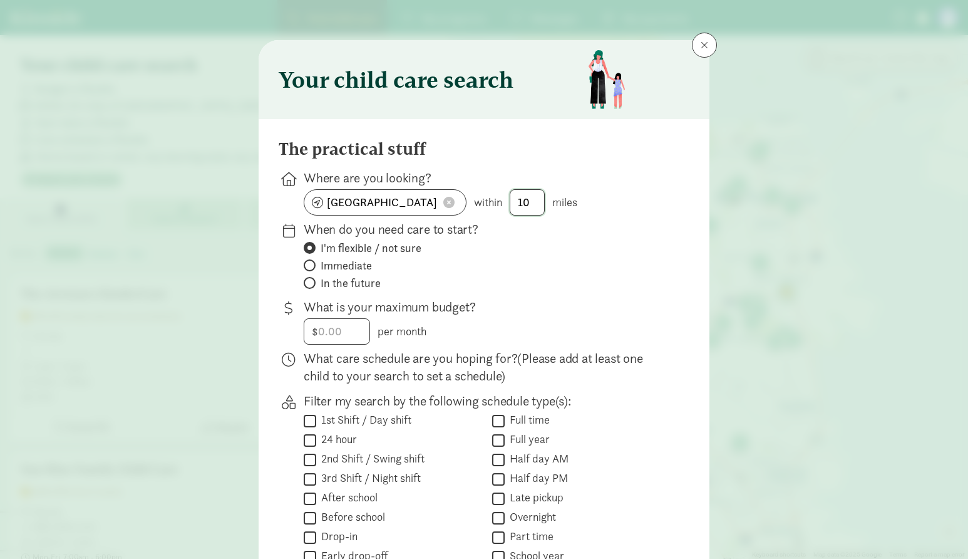
click at [532, 205] on input "10" at bounding box center [527, 202] width 34 height 25
type input "15"
click at [602, 252] on label "I'm flexible / not sure" at bounding box center [487, 247] width 366 height 15
click at [312, 252] on input "I'm flexible / not sure" at bounding box center [308, 248] width 8 height 8
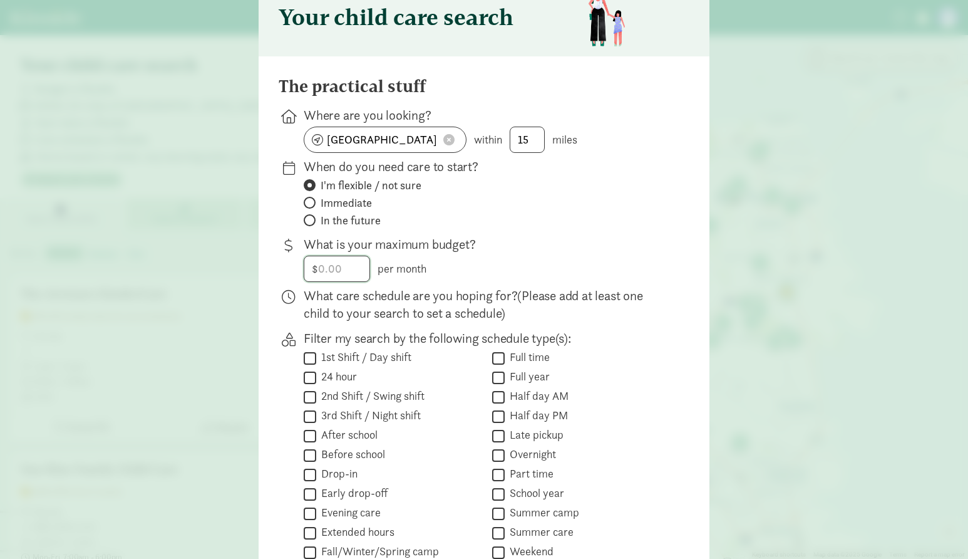
click at [348, 272] on input "number" at bounding box center [336, 268] width 65 height 25
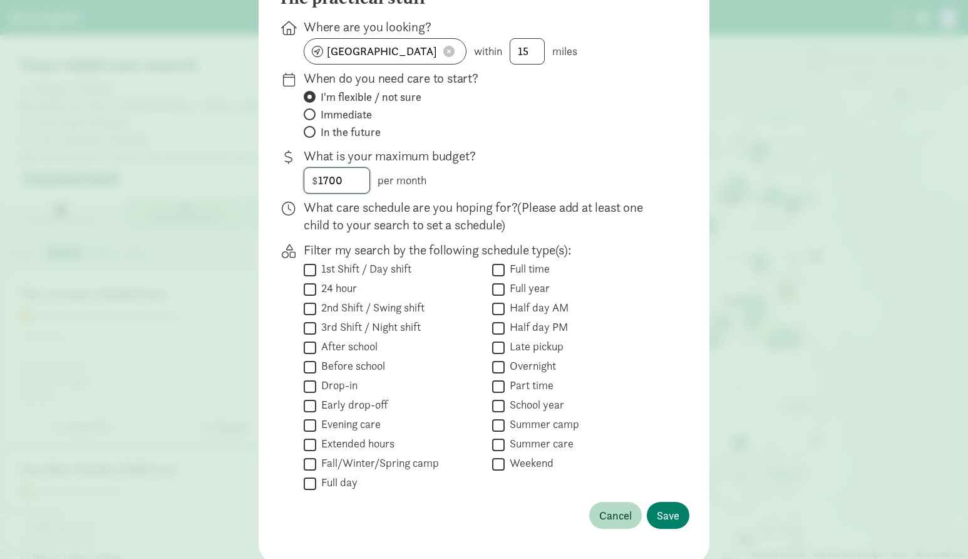
scroll to position [188, 0]
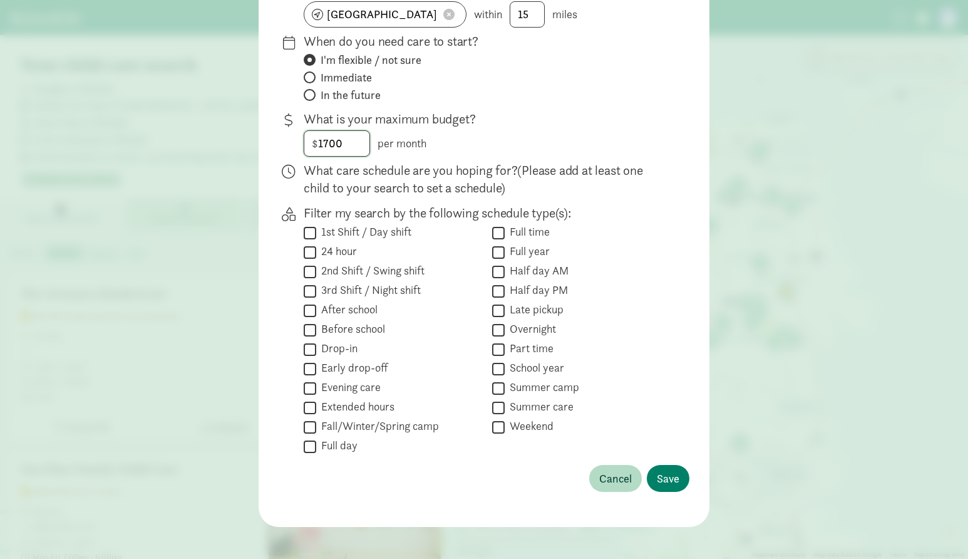
type input "1700"
click at [312, 448] on input "Full day" at bounding box center [310, 446] width 13 height 17
checkbox input "true"
click at [673, 476] on span "Save" at bounding box center [668, 478] width 23 height 17
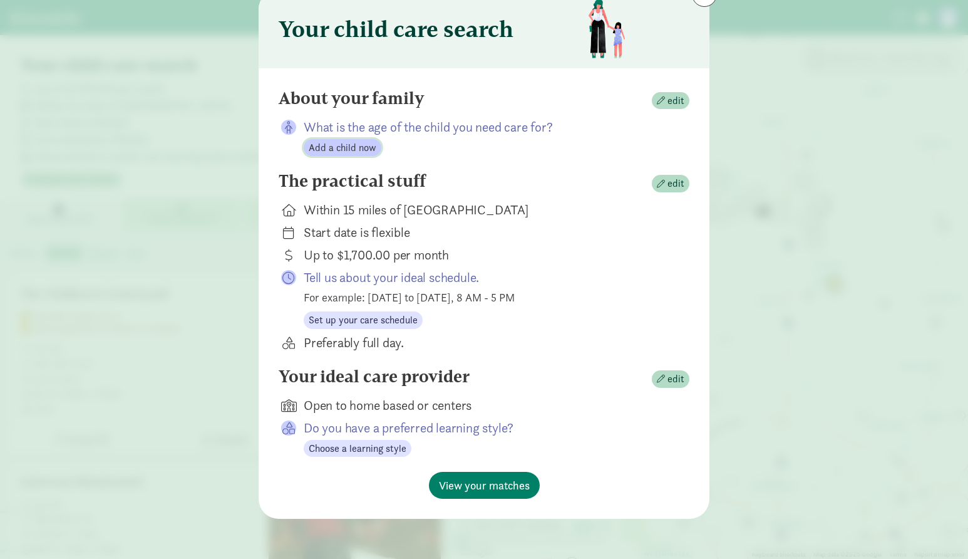
click at [353, 153] on span "Add a child now" at bounding box center [343, 147] width 68 height 15
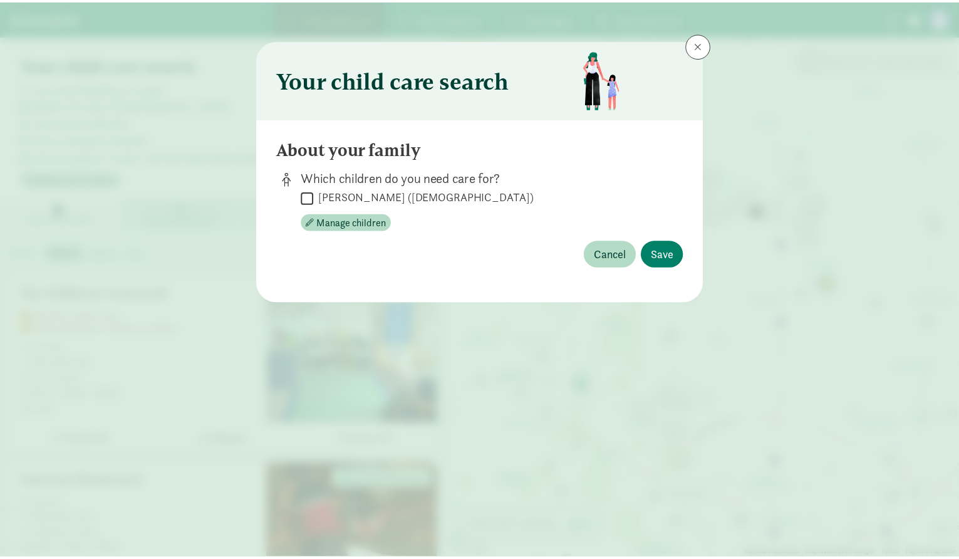
scroll to position [0, 0]
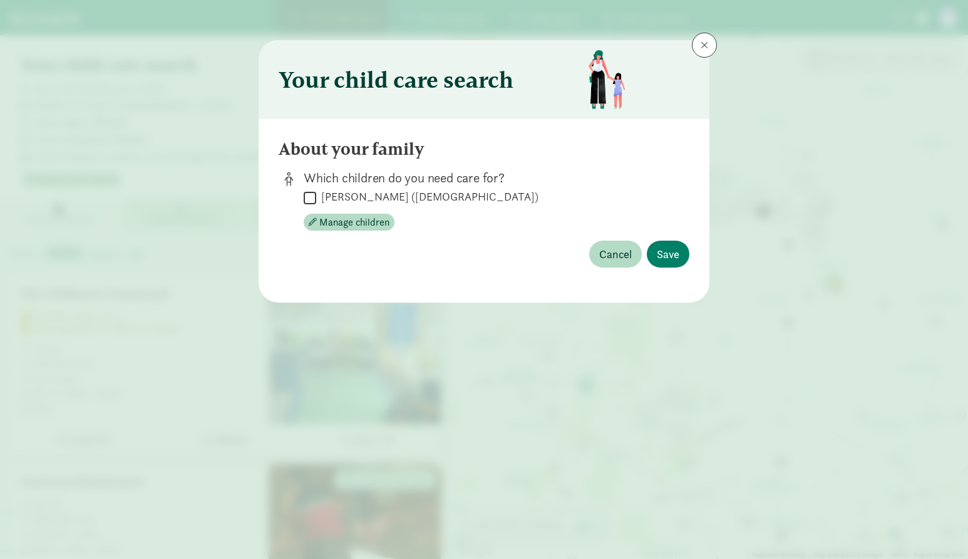
click at [324, 197] on label "Nicolas Gutierrez (2 years old)" at bounding box center [427, 196] width 222 height 15
click at [316, 197] on input "Nicolas Gutierrez (2 years old)" at bounding box center [310, 197] width 13 height 17
checkbox input "true"
click at [669, 253] on span "Save" at bounding box center [668, 253] width 23 height 17
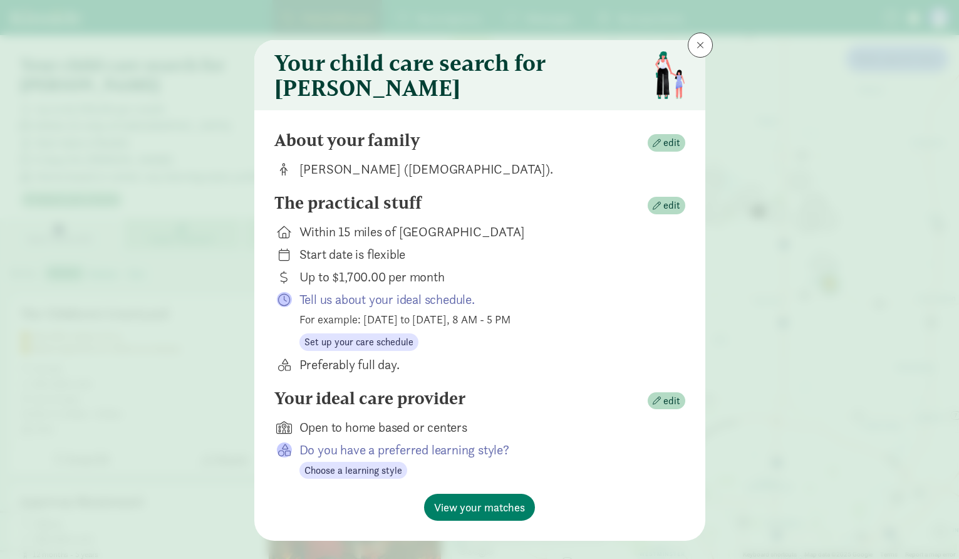
scroll to position [31, 0]
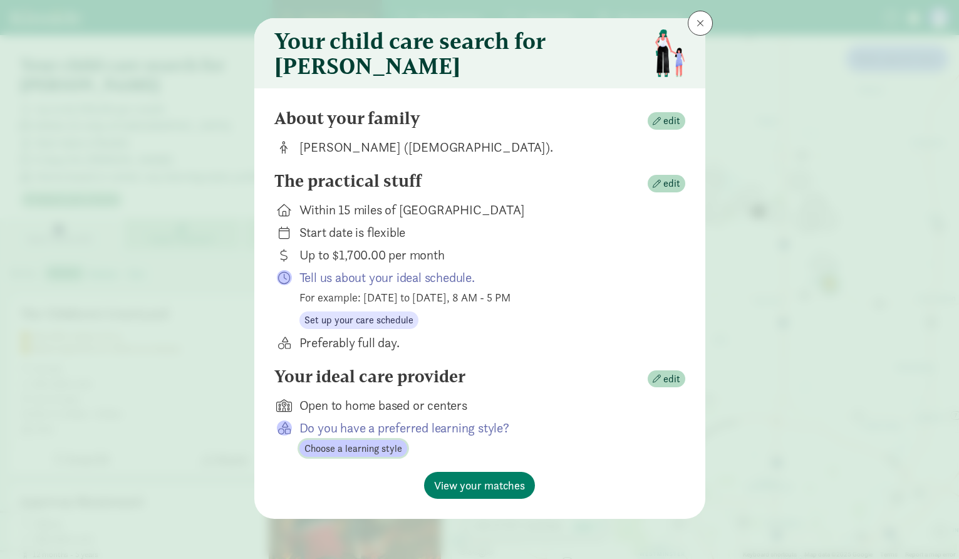
click at [354, 446] on span "Choose a learning style" at bounding box center [353, 448] width 98 height 15
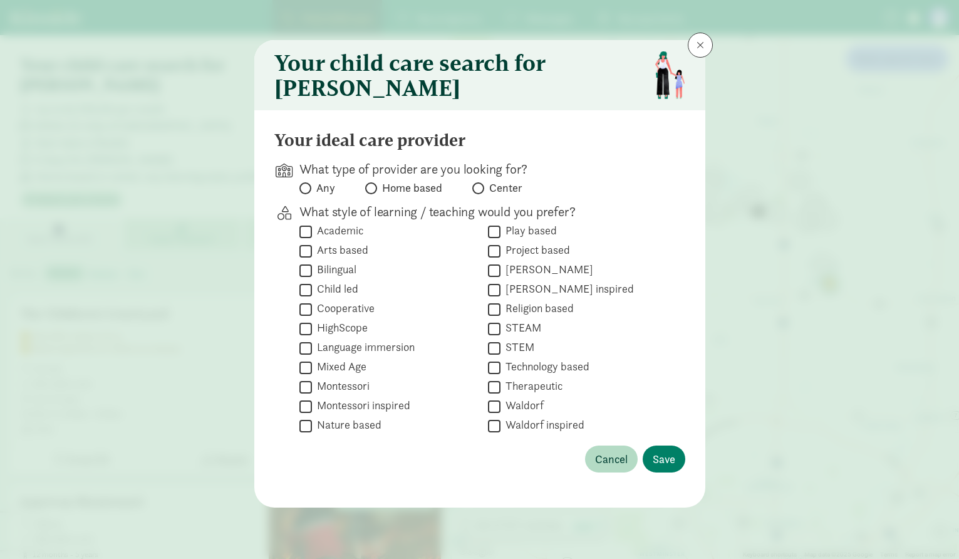
click at [344, 276] on label "Bilingual" at bounding box center [334, 269] width 44 height 15
click at [312, 276] on input "Bilingual" at bounding box center [305, 270] width 13 height 17
checkbox input "true"
click at [358, 392] on label "Montessori" at bounding box center [341, 385] width 58 height 15
click at [312, 392] on input "Montessori" at bounding box center [305, 386] width 13 height 17
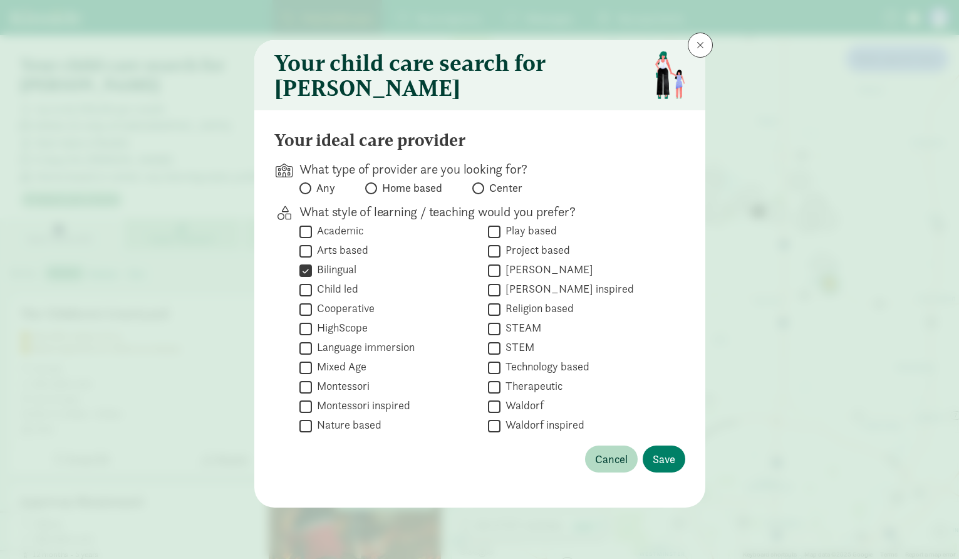
checkbox input "true"
click at [336, 432] on label "Nature based" at bounding box center [347, 424] width 70 height 15
click at [312, 433] on input "Nature based" at bounding box center [305, 425] width 13 height 17
checkbox input "true"
click at [337, 413] on label "Montessori inspired" at bounding box center [361, 405] width 98 height 15
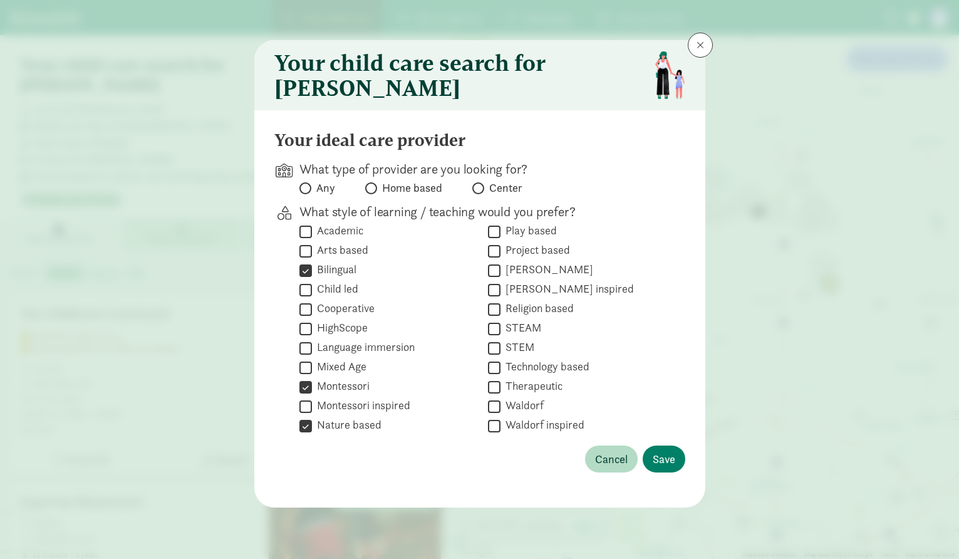
click at [312, 414] on input "Montessori inspired" at bounding box center [305, 406] width 13 height 17
checkbox input "true"
click at [349, 374] on label "Mixed Age" at bounding box center [339, 366] width 54 height 15
click at [312, 376] on input "Mixed Age" at bounding box center [305, 367] width 13 height 17
checkbox input "true"
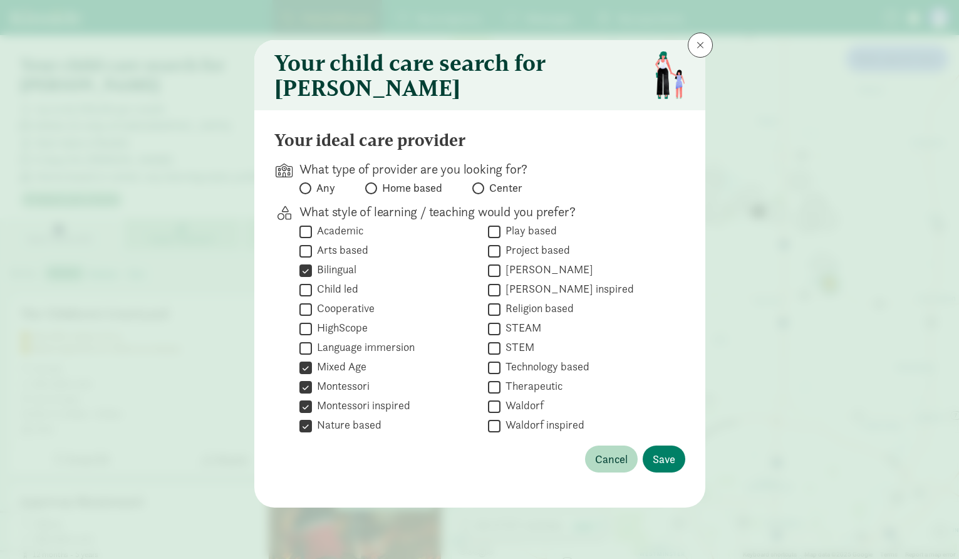
click at [522, 413] on label "Waldorf" at bounding box center [521, 405] width 43 height 15
click at [500, 415] on input "Waldorf" at bounding box center [494, 406] width 13 height 17
checkbox input "true"
click at [508, 432] on label "Waldorf inspired" at bounding box center [542, 424] width 84 height 15
click at [500, 434] on input "Waldorf inspired" at bounding box center [494, 425] width 13 height 17
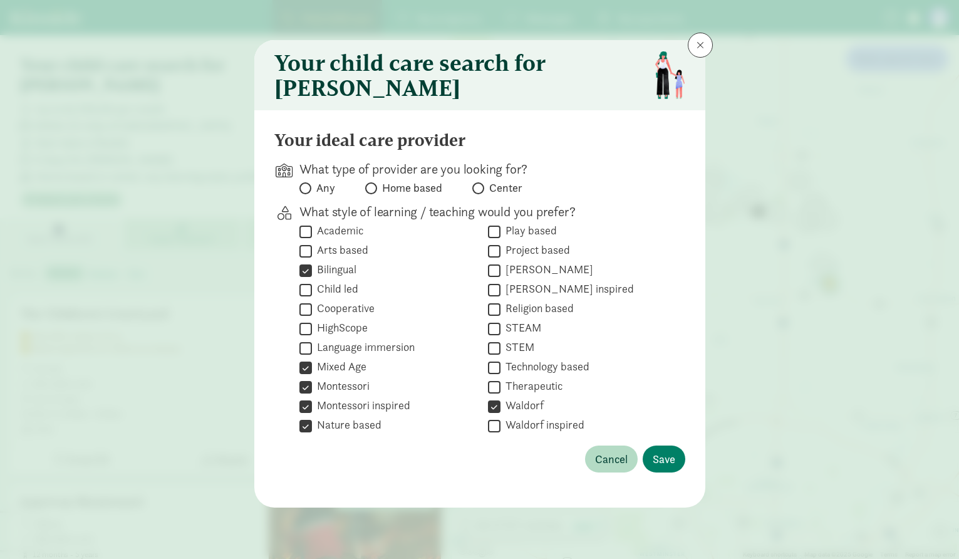
checkbox input "true"
click at [347, 296] on label "Child led" at bounding box center [335, 288] width 46 height 15
click at [312, 298] on input "Child led" at bounding box center [305, 289] width 13 height 17
checkbox input "true"
click at [676, 463] on button "Save" at bounding box center [663, 458] width 43 height 27
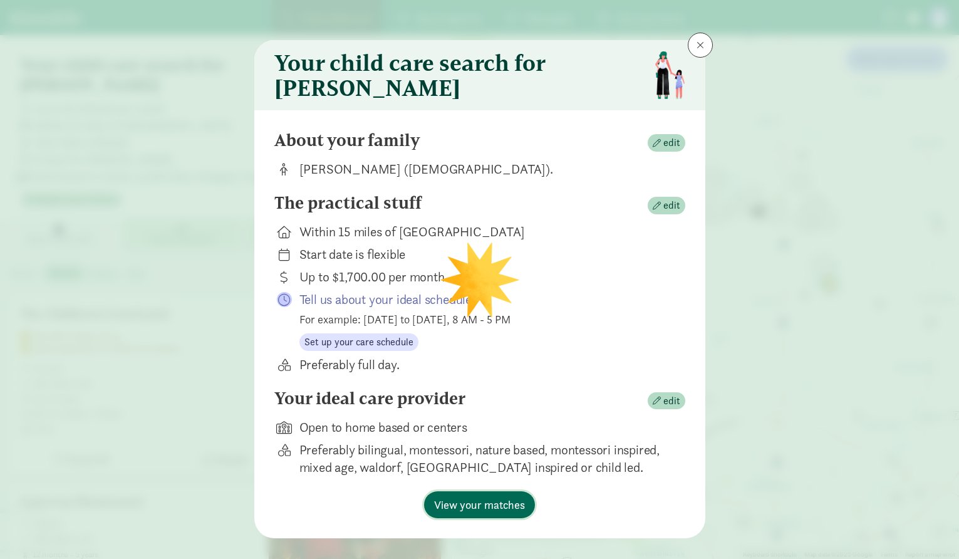
click at [475, 507] on span "View your matches" at bounding box center [479, 504] width 91 height 17
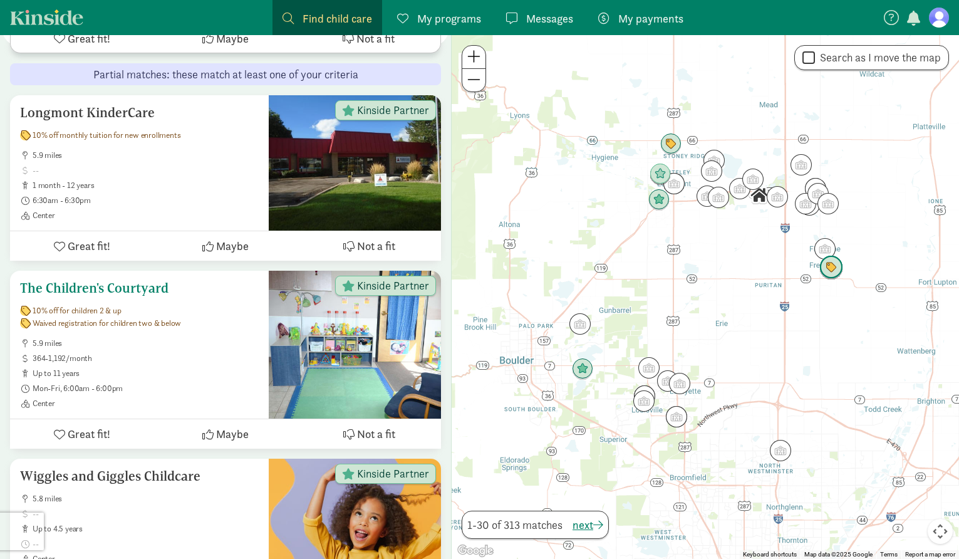
scroll to position [626, 0]
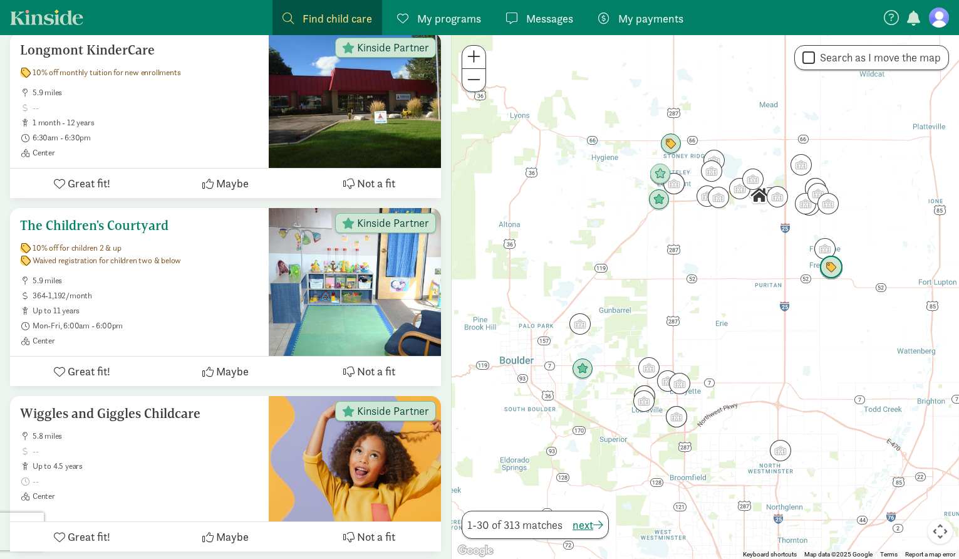
click at [153, 218] on h5 "The Children's Courtyard" at bounding box center [139, 225] width 239 height 15
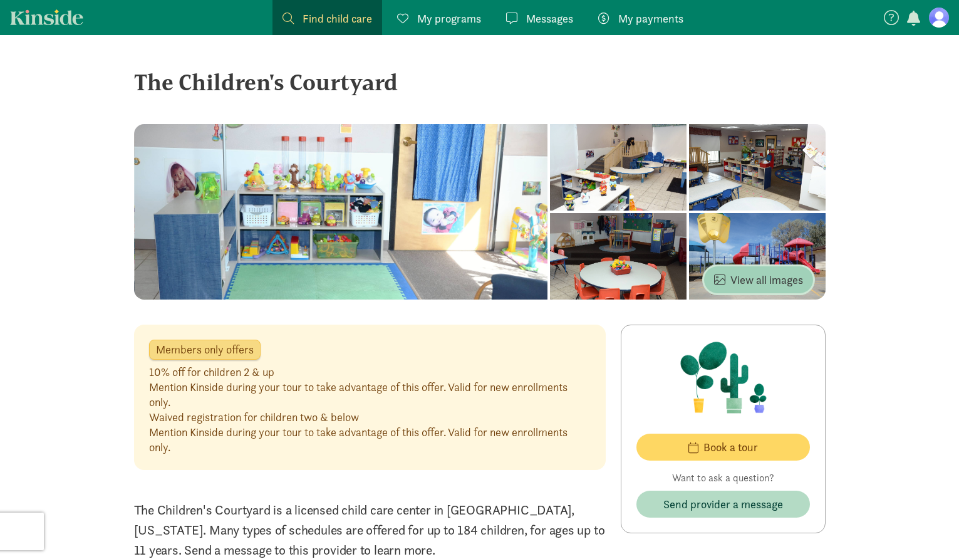
click at [765, 280] on span "View all images" at bounding box center [758, 279] width 89 height 17
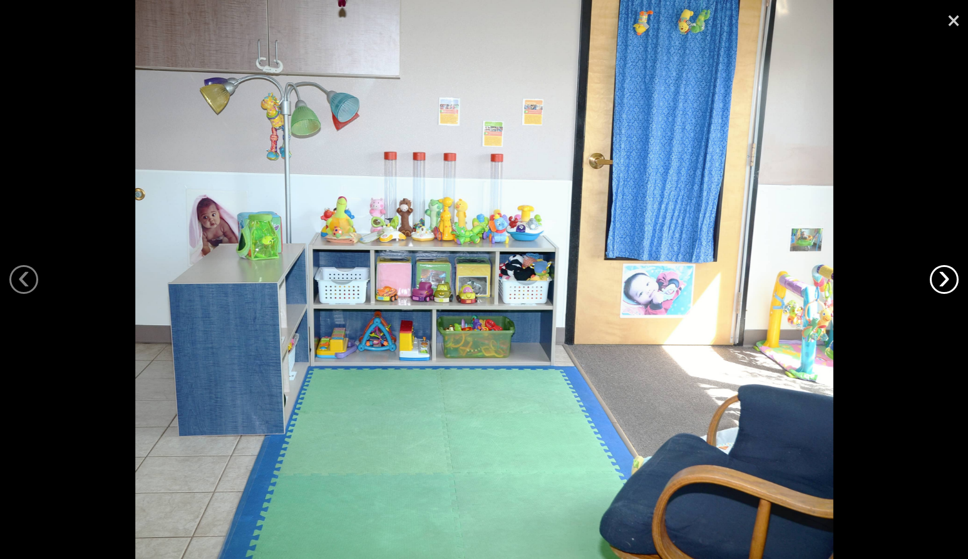
click at [946, 274] on link "›" at bounding box center [944, 279] width 29 height 29
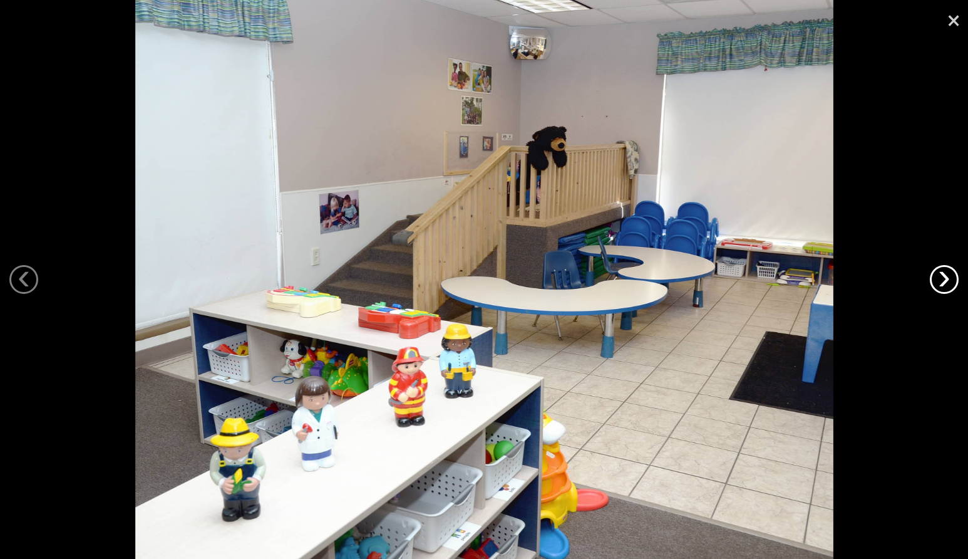
click at [946, 274] on link "›" at bounding box center [944, 279] width 29 height 29
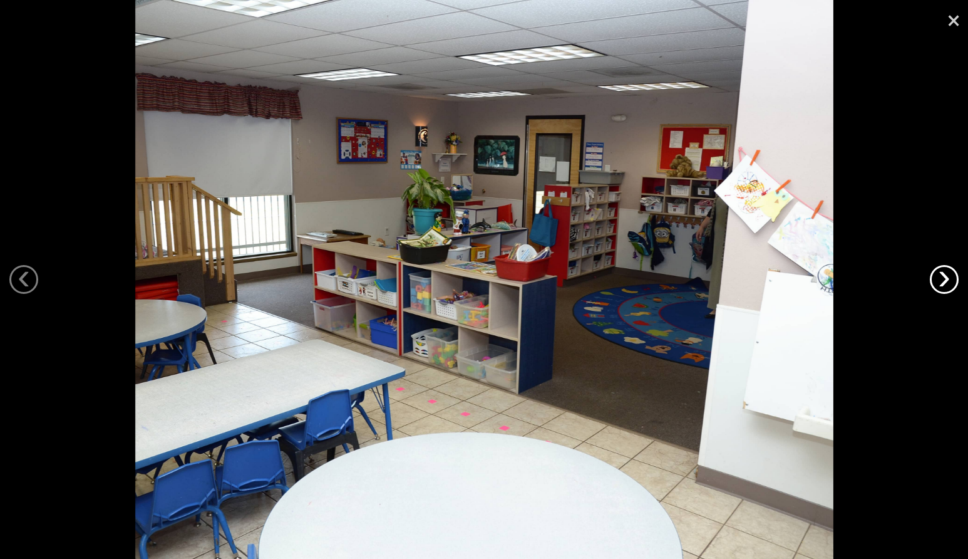
click at [946, 274] on link "›" at bounding box center [944, 279] width 29 height 29
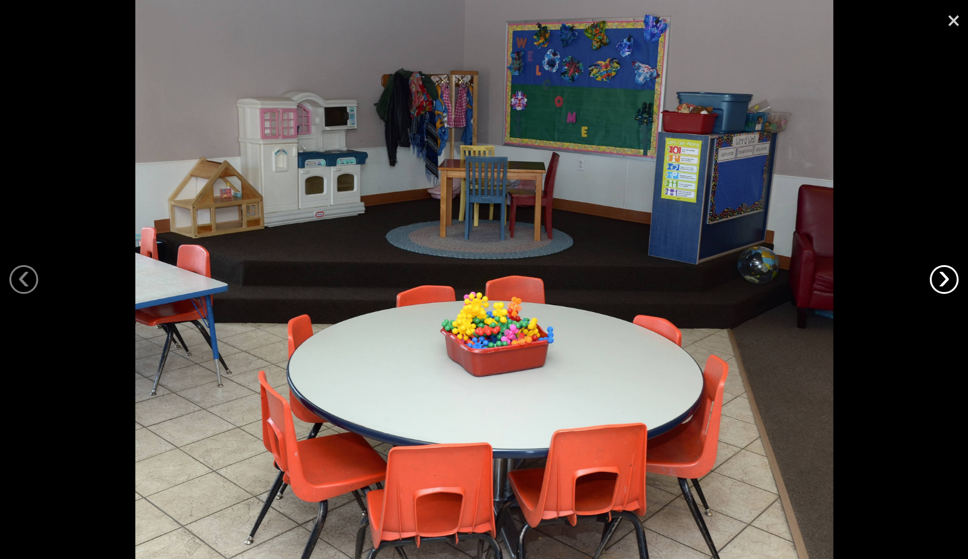
click at [946, 274] on link "›" at bounding box center [944, 279] width 29 height 29
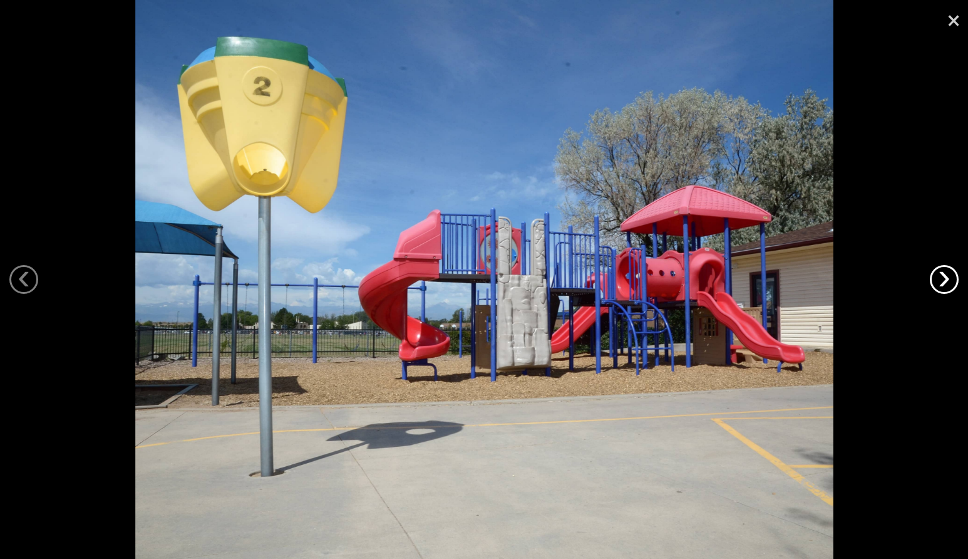
click at [946, 274] on link "›" at bounding box center [944, 279] width 29 height 29
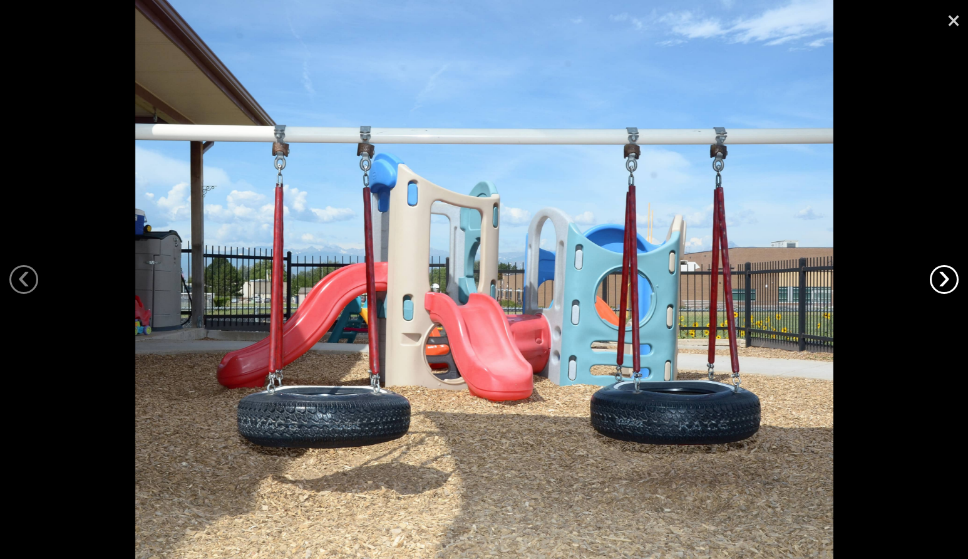
click at [946, 274] on link "›" at bounding box center [944, 279] width 29 height 29
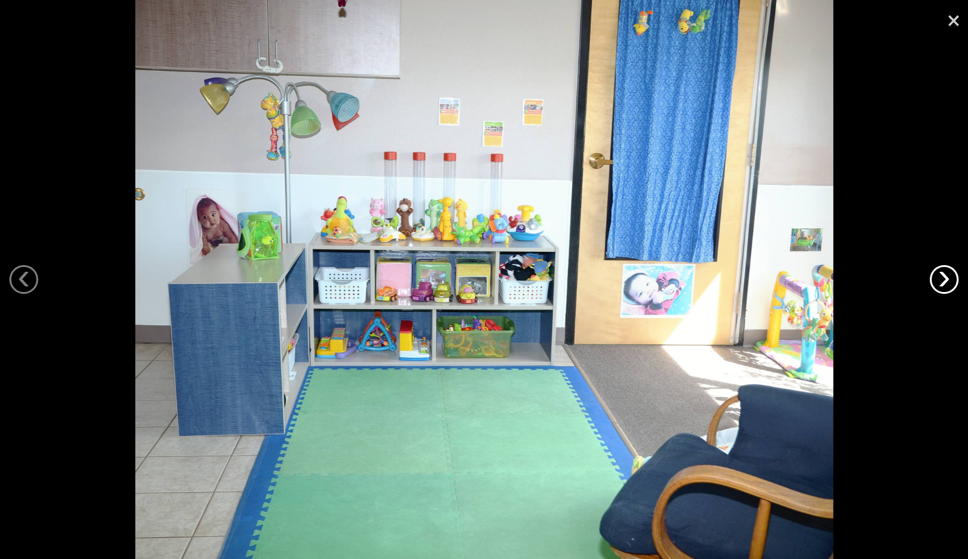
click at [946, 274] on link "›" at bounding box center [944, 279] width 29 height 29
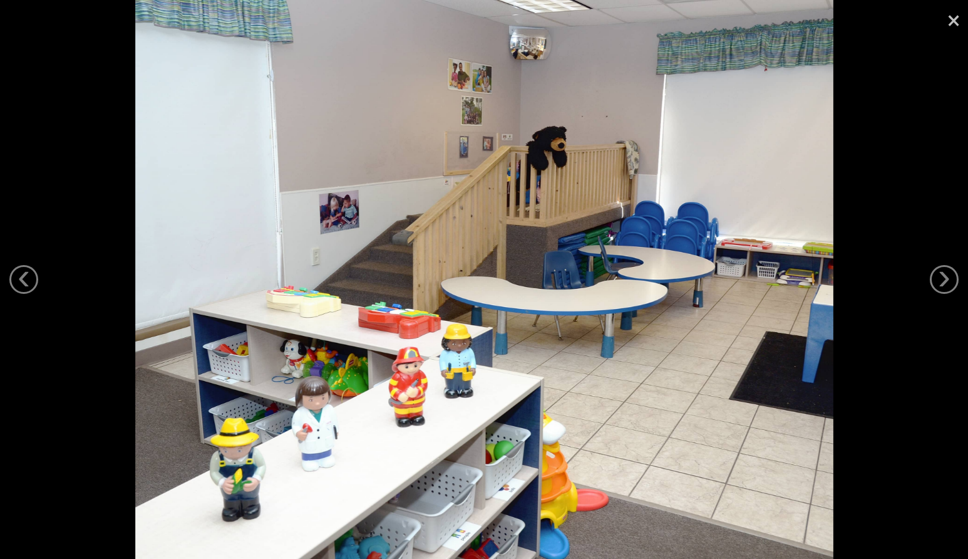
click at [953, 26] on link "×" at bounding box center [953, 19] width 29 height 38
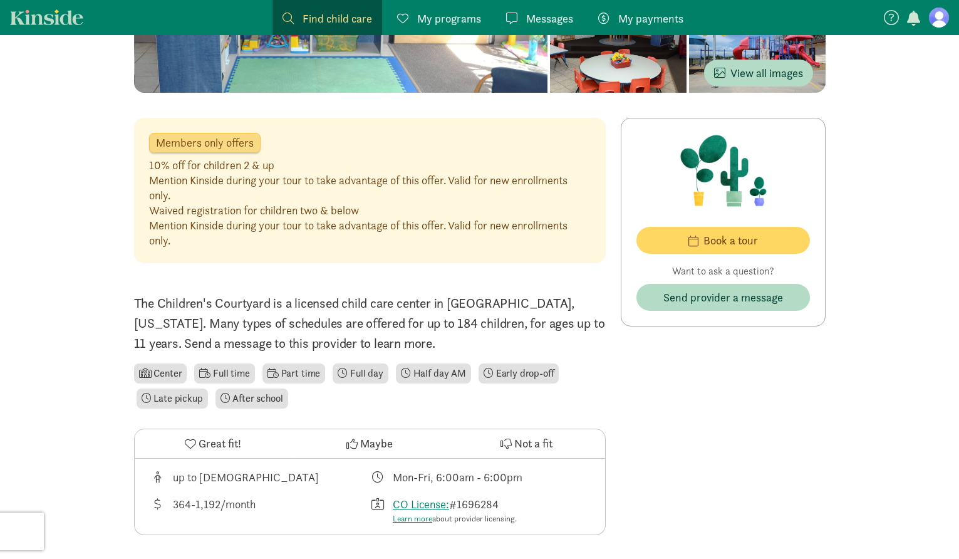
scroll to position [188, 0]
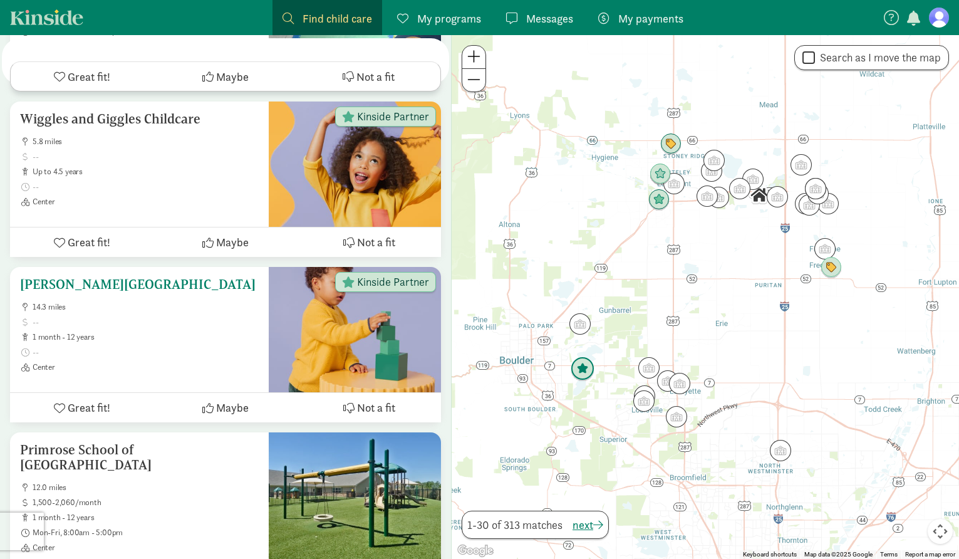
scroll to position [939, 0]
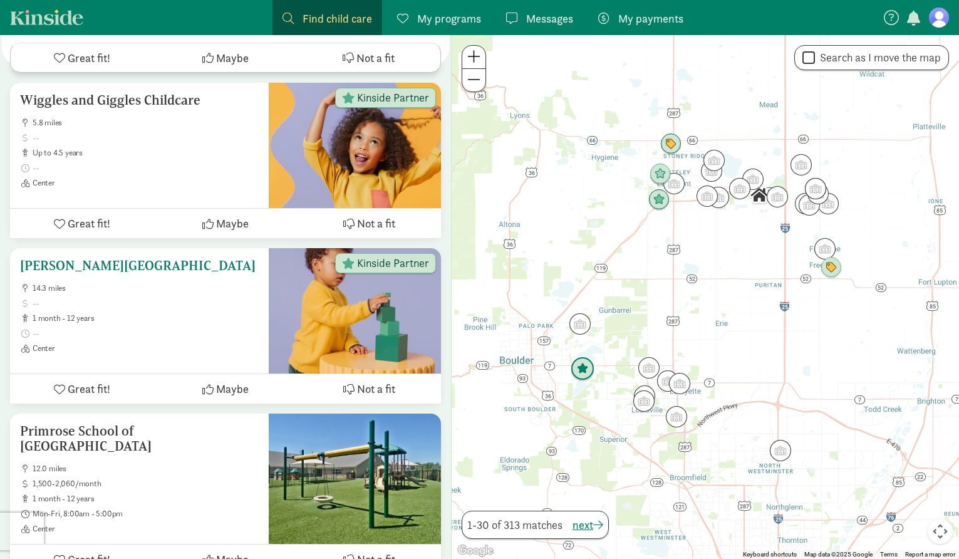
click at [207, 258] on h5 "[PERSON_NAME][GEOGRAPHIC_DATA]" at bounding box center [139, 265] width 239 height 15
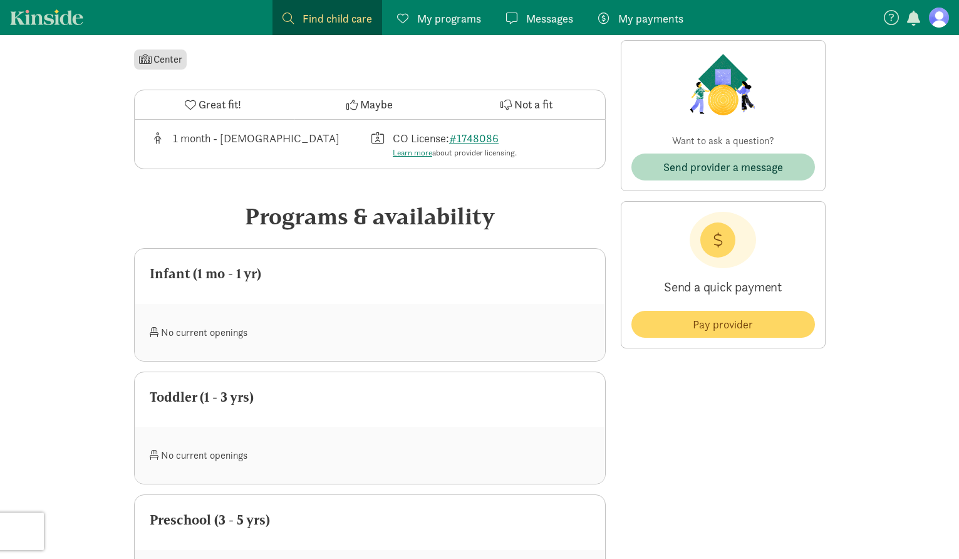
scroll to position [376, 0]
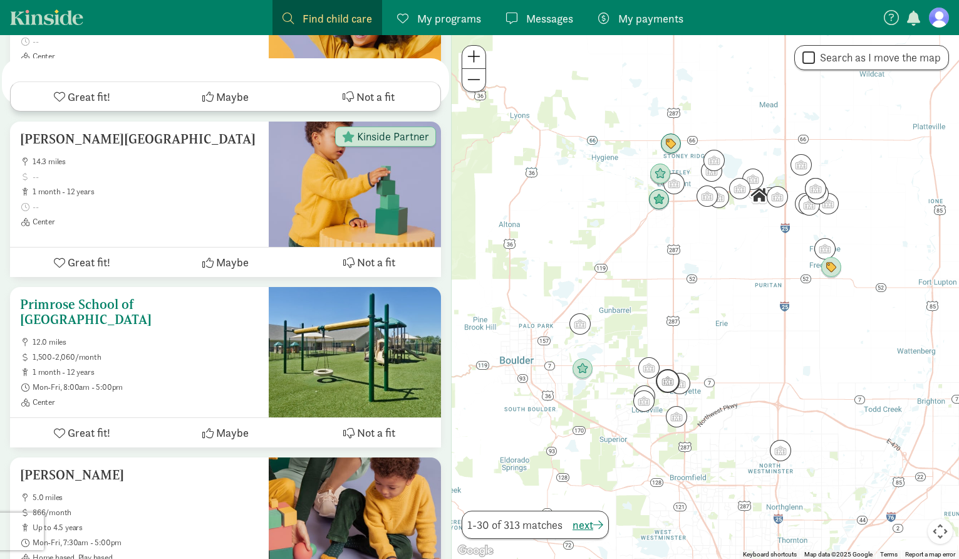
scroll to position [1127, 0]
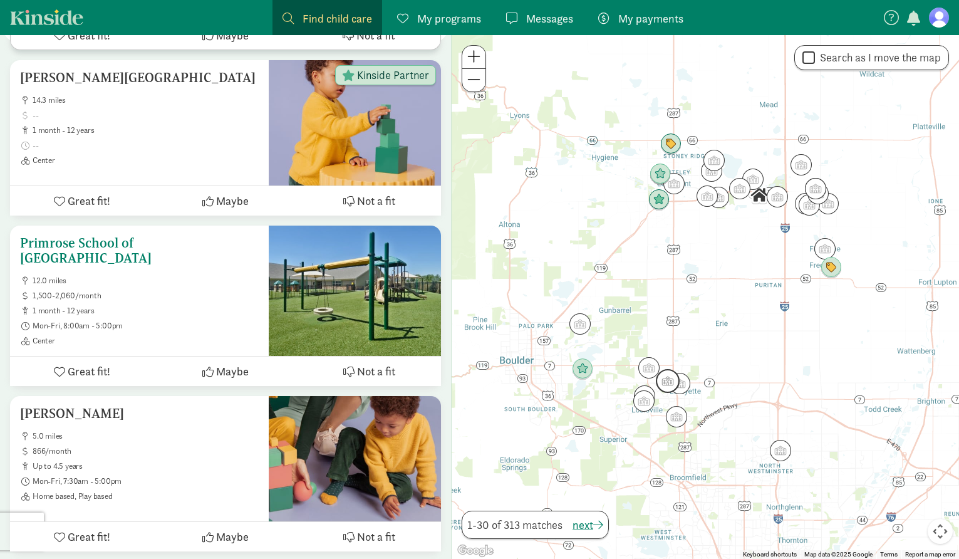
click at [182, 276] on ul "12.0 miles 1,500-2,060/month 1 month - 12 years Mon-Fri, 8:00am - 5:00pm Center" at bounding box center [139, 311] width 239 height 70
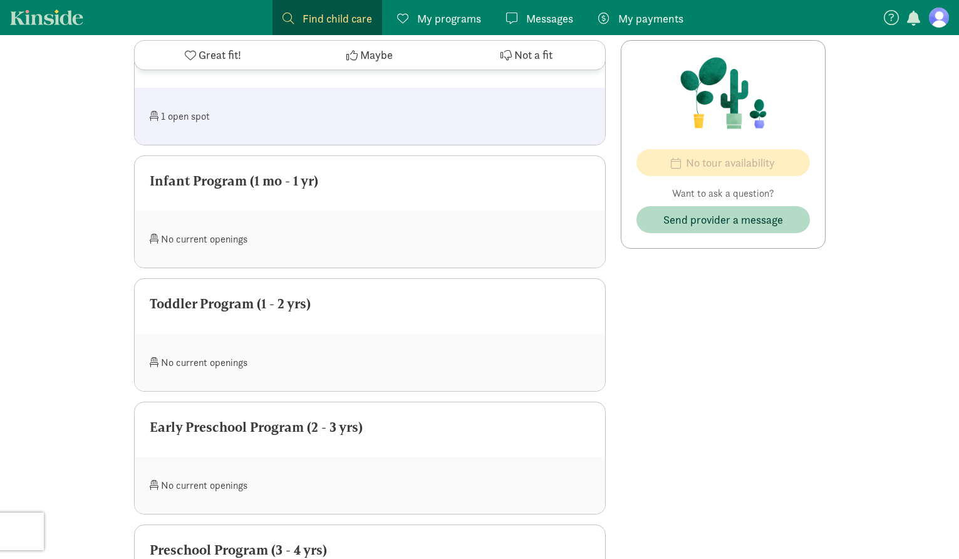
scroll to position [877, 0]
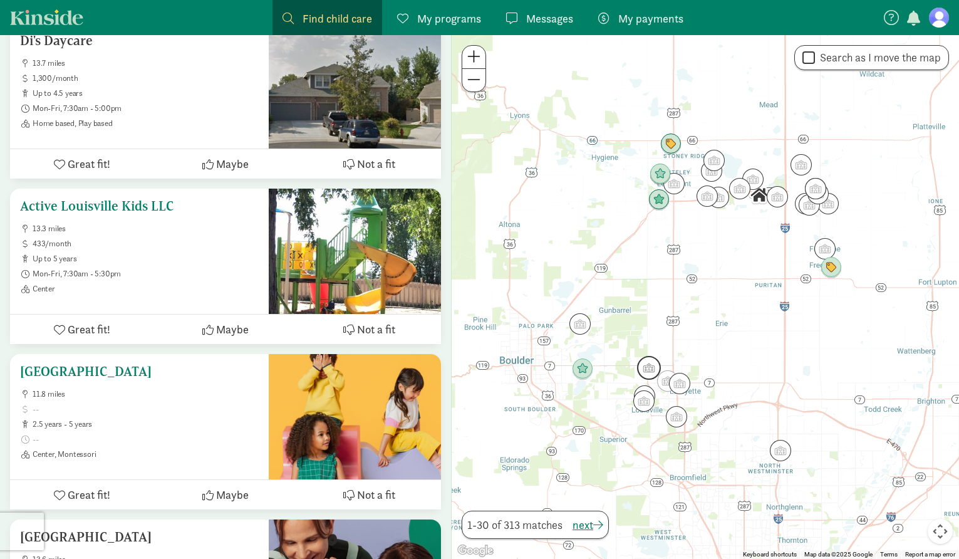
scroll to position [1878, 0]
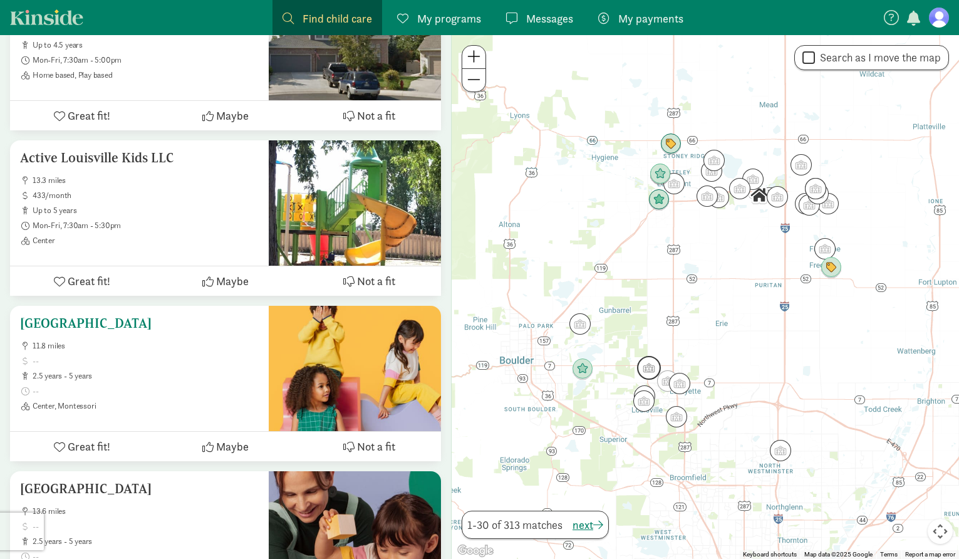
click at [193, 371] on span "2.5 years - 5 years" at bounding box center [146, 376] width 226 height 10
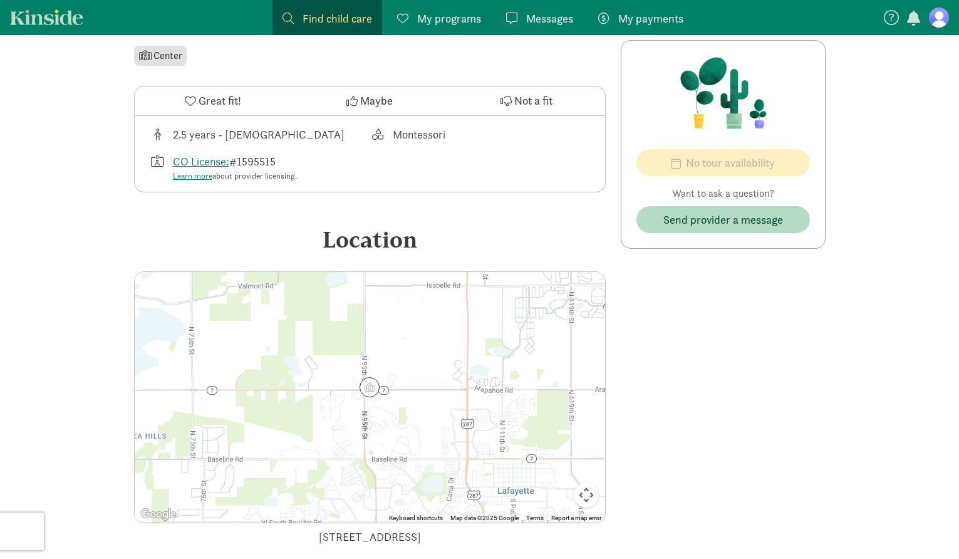
scroll to position [376, 0]
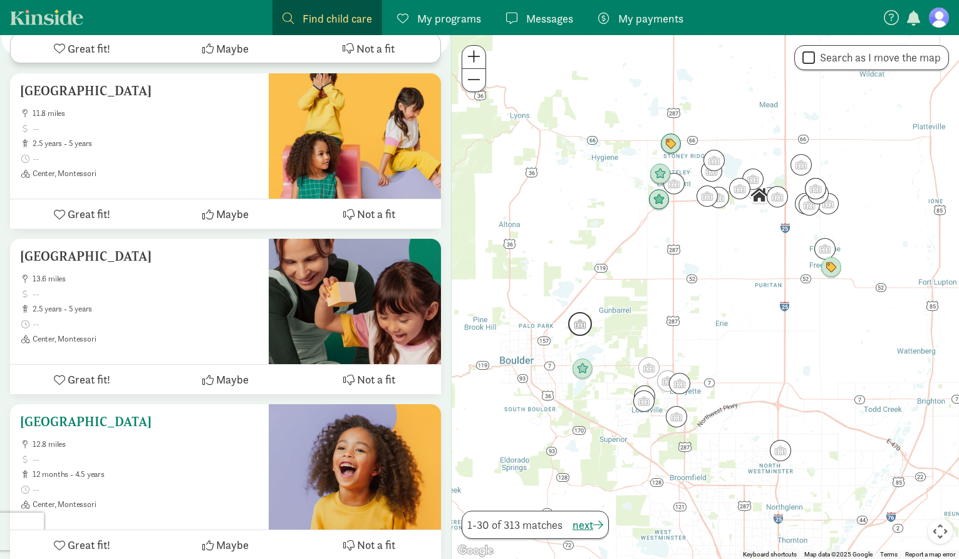
scroll to position [2192, 0]
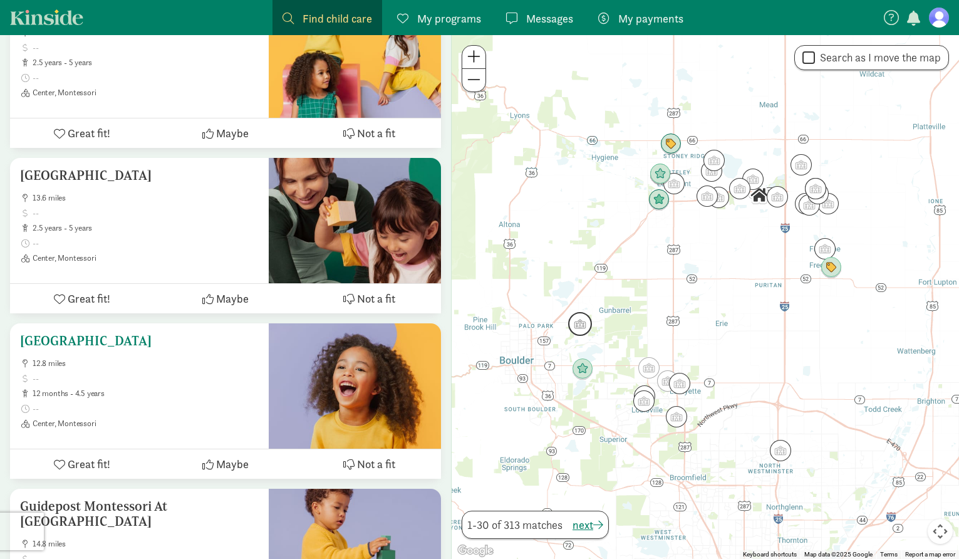
click at [216, 333] on h5 "[GEOGRAPHIC_DATA]" at bounding box center [139, 340] width 239 height 15
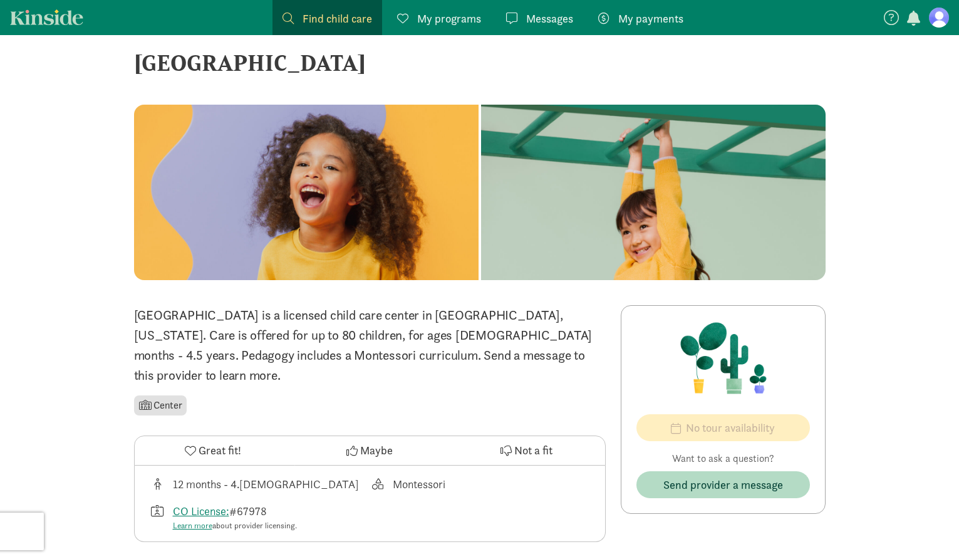
scroll to position [14, 0]
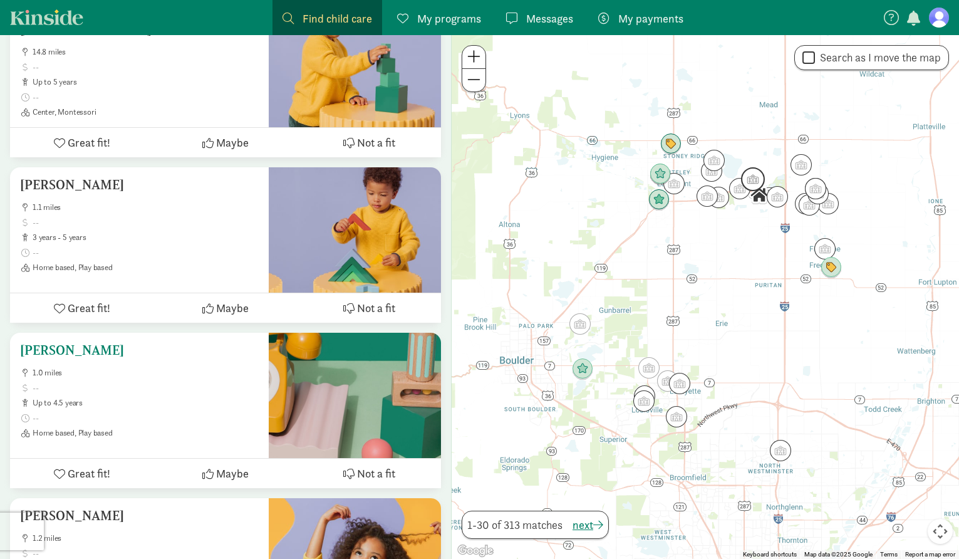
scroll to position [2692, 0]
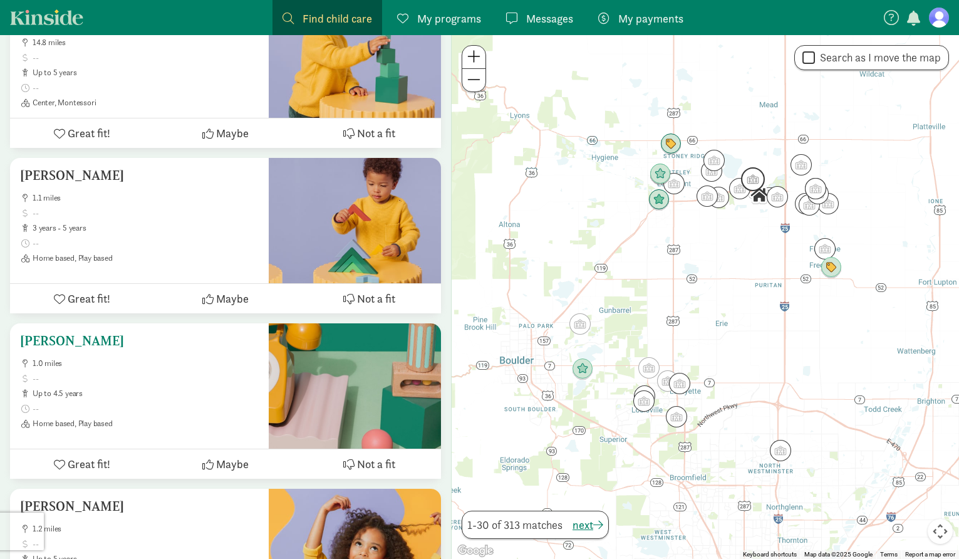
click at [160, 388] on span "up to 4.5 years" at bounding box center [146, 393] width 226 height 10
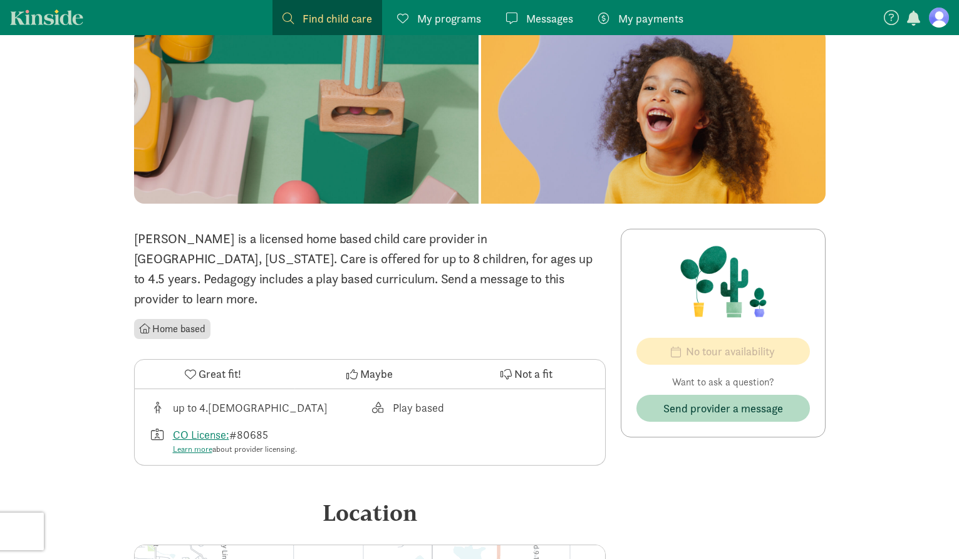
scroll to position [125, 0]
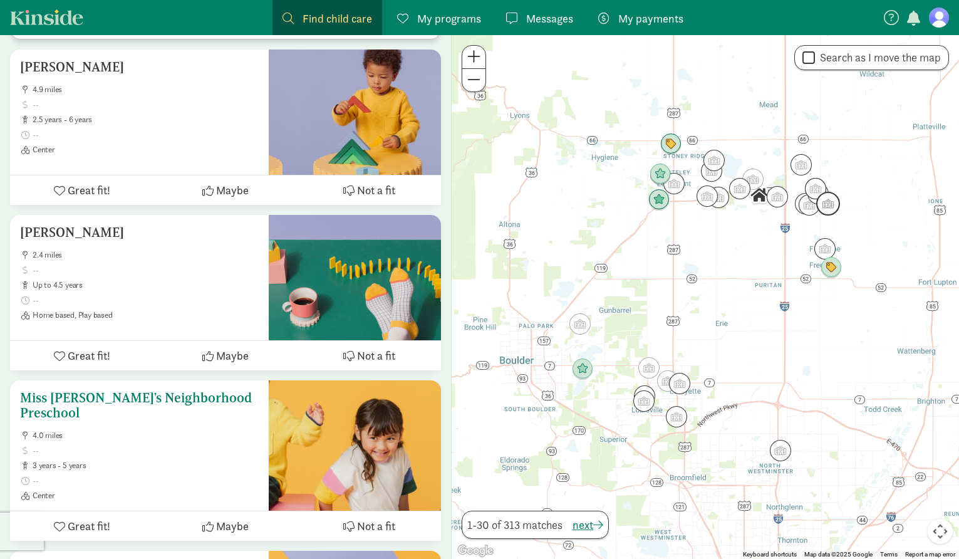
scroll to position [3319, 0]
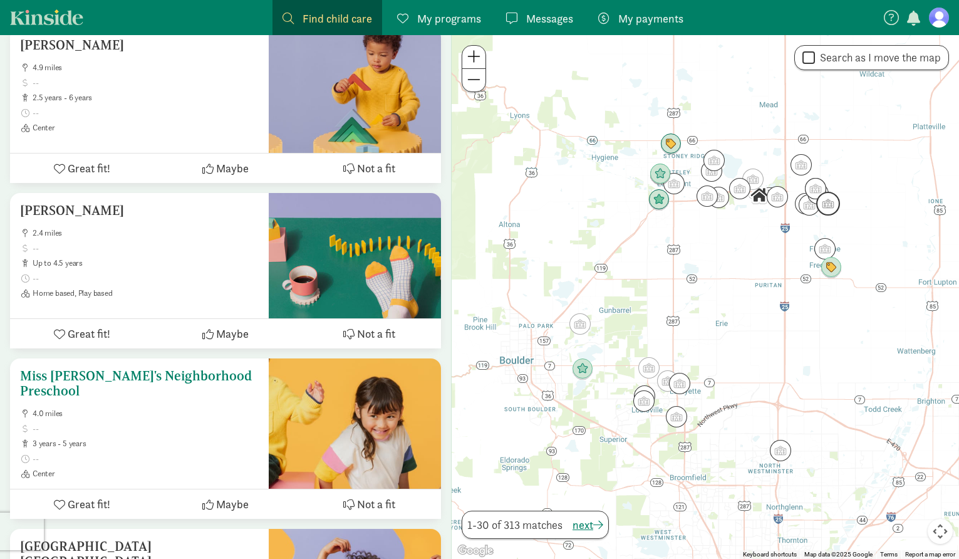
click at [182, 409] on ul "4.0 miles 3 years - 5 years Center" at bounding box center [139, 443] width 239 height 70
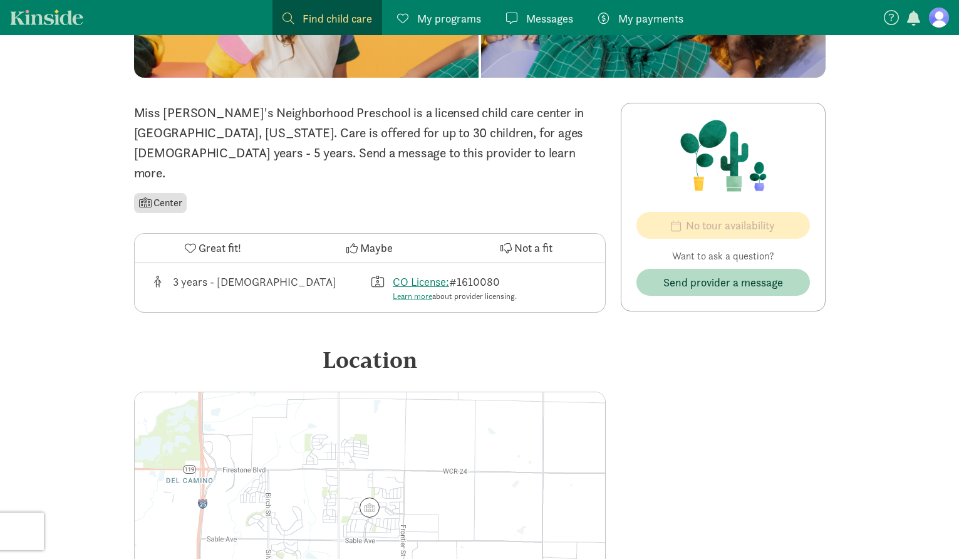
scroll to position [250, 0]
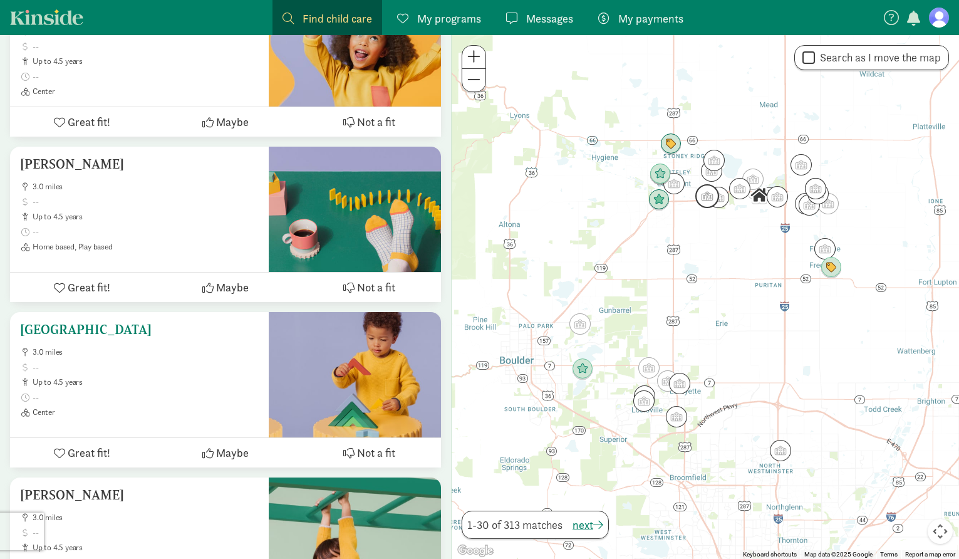
scroll to position [3882, 0]
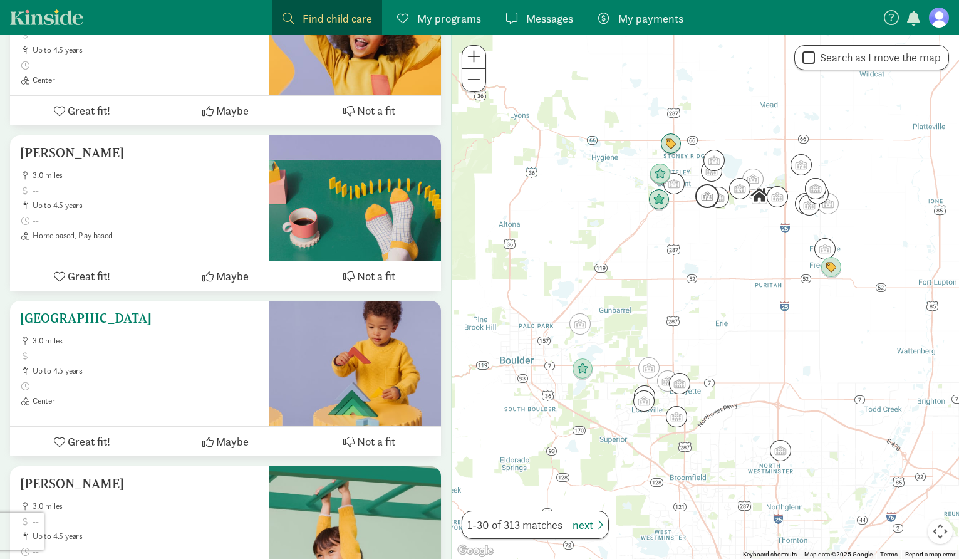
click at [156, 351] on span at bounding box center [146, 356] width 226 height 10
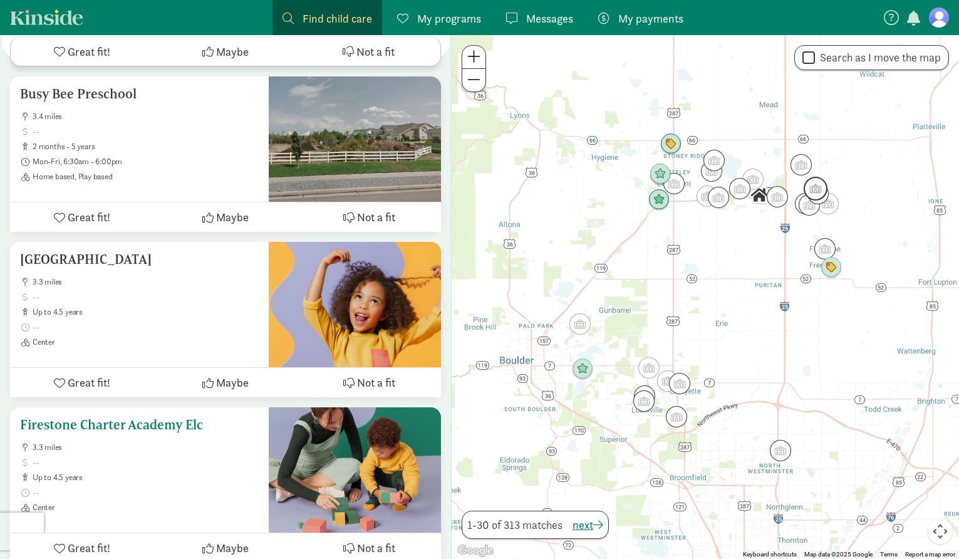
scroll to position [4783, 0]
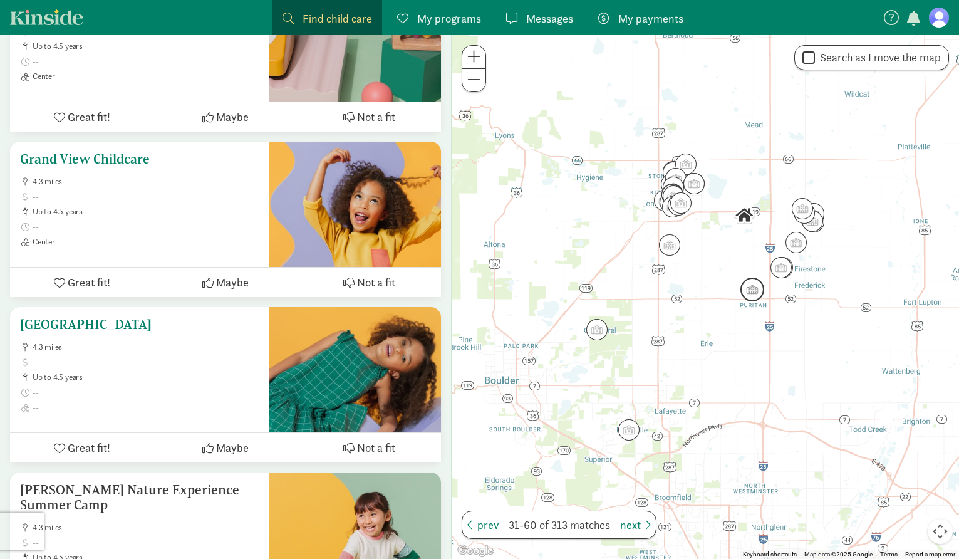
scroll to position [2880, 0]
